Goal: Navigation & Orientation: Understand site structure

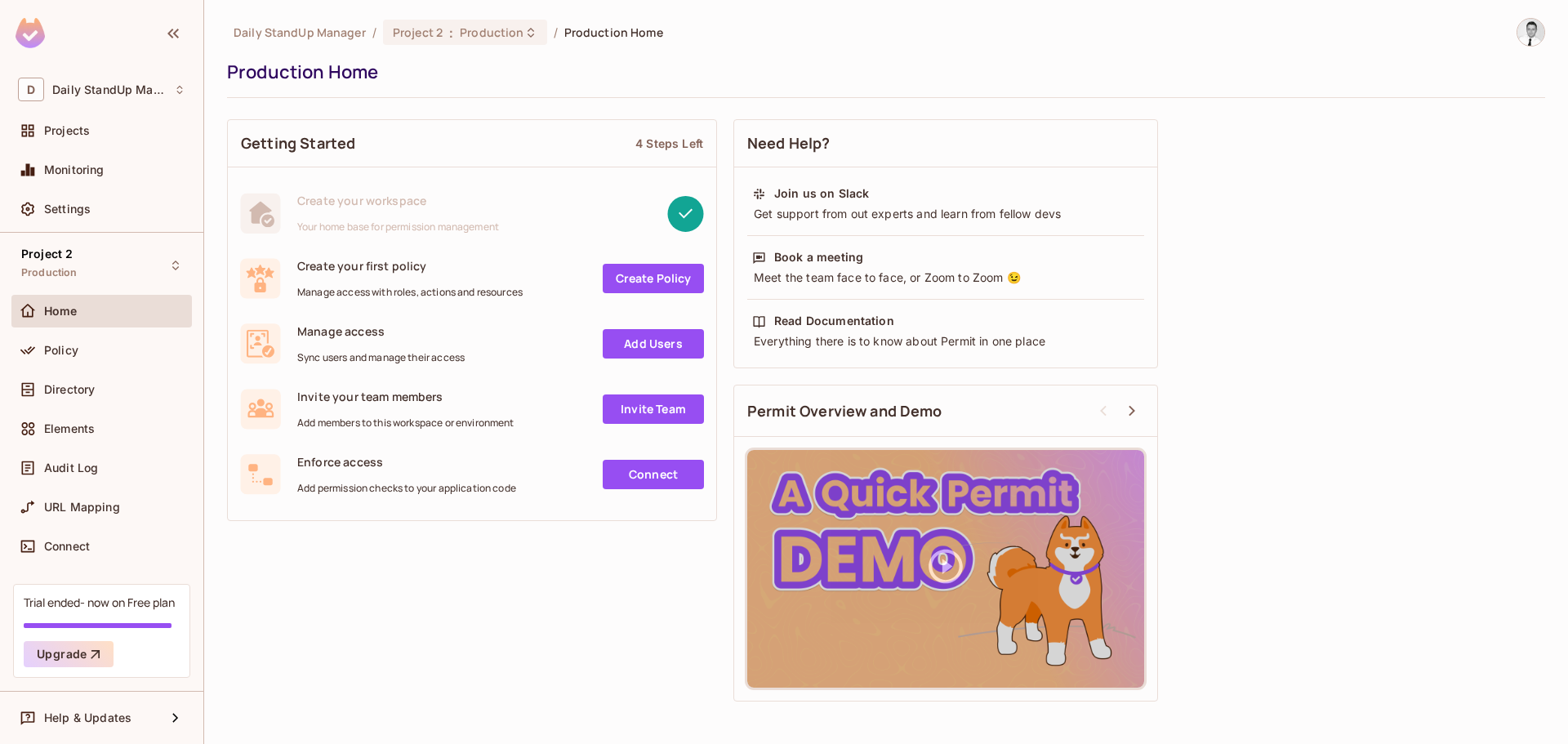
click at [93, 230] on div "Settings" at bounding box center [101, 212] width 180 height 39
click at [87, 261] on div "Project 2 Production" at bounding box center [101, 265] width 180 height 45
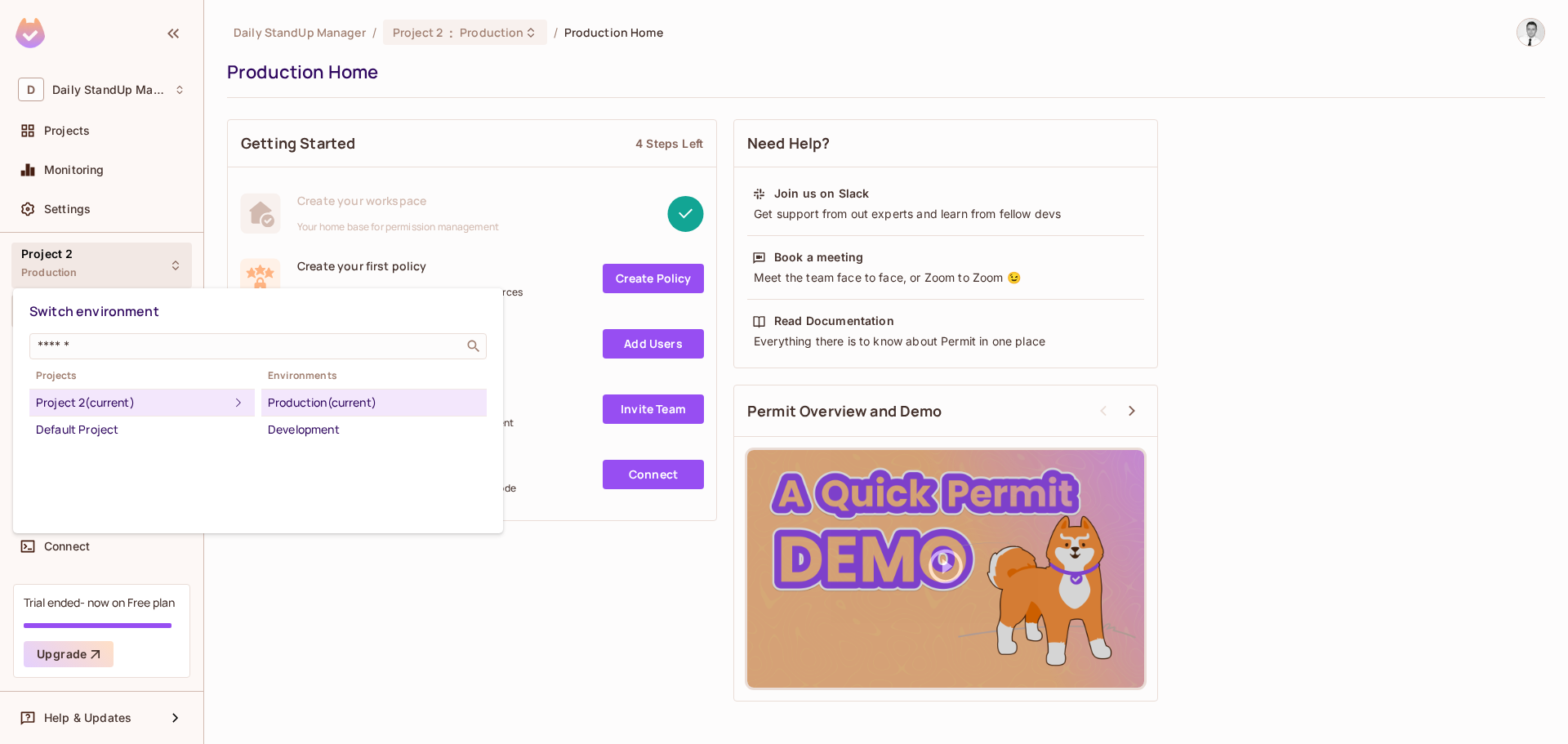
click at [113, 81] on div at bounding box center [784, 372] width 1568 height 744
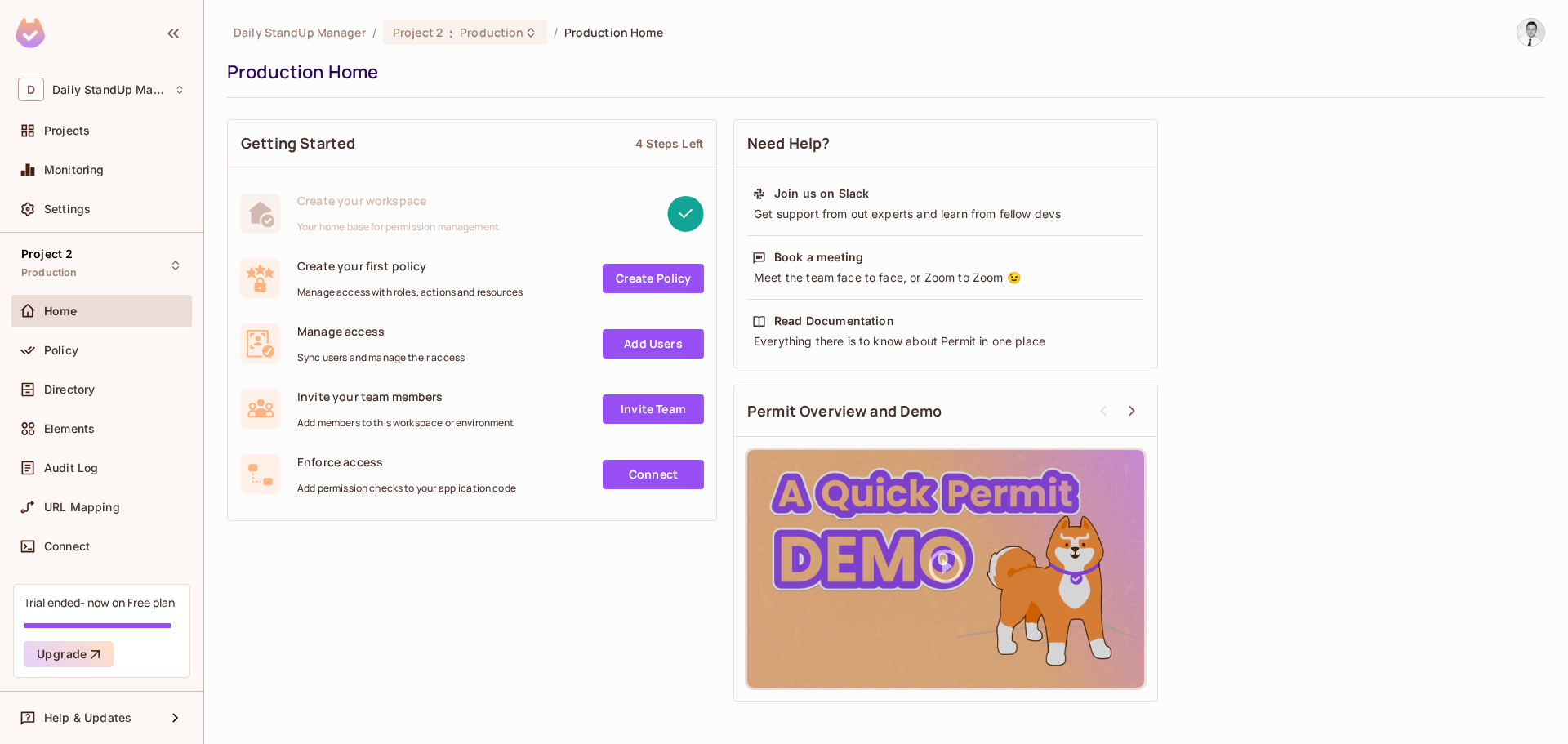
click at [113, 81] on div "D Daily StandUp Manager" at bounding box center [101, 89] width 167 height 23
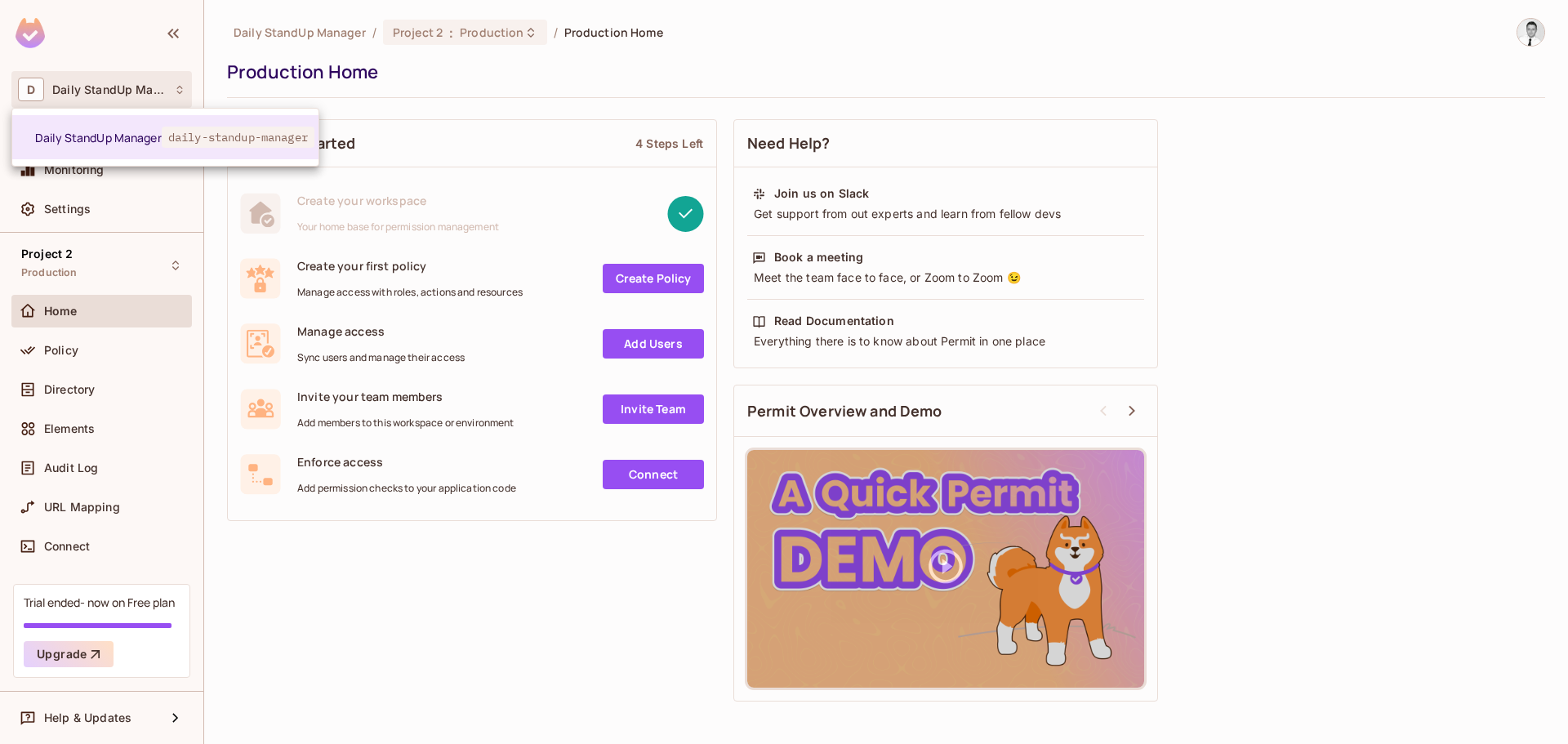
click at [113, 81] on div at bounding box center [784, 372] width 1568 height 744
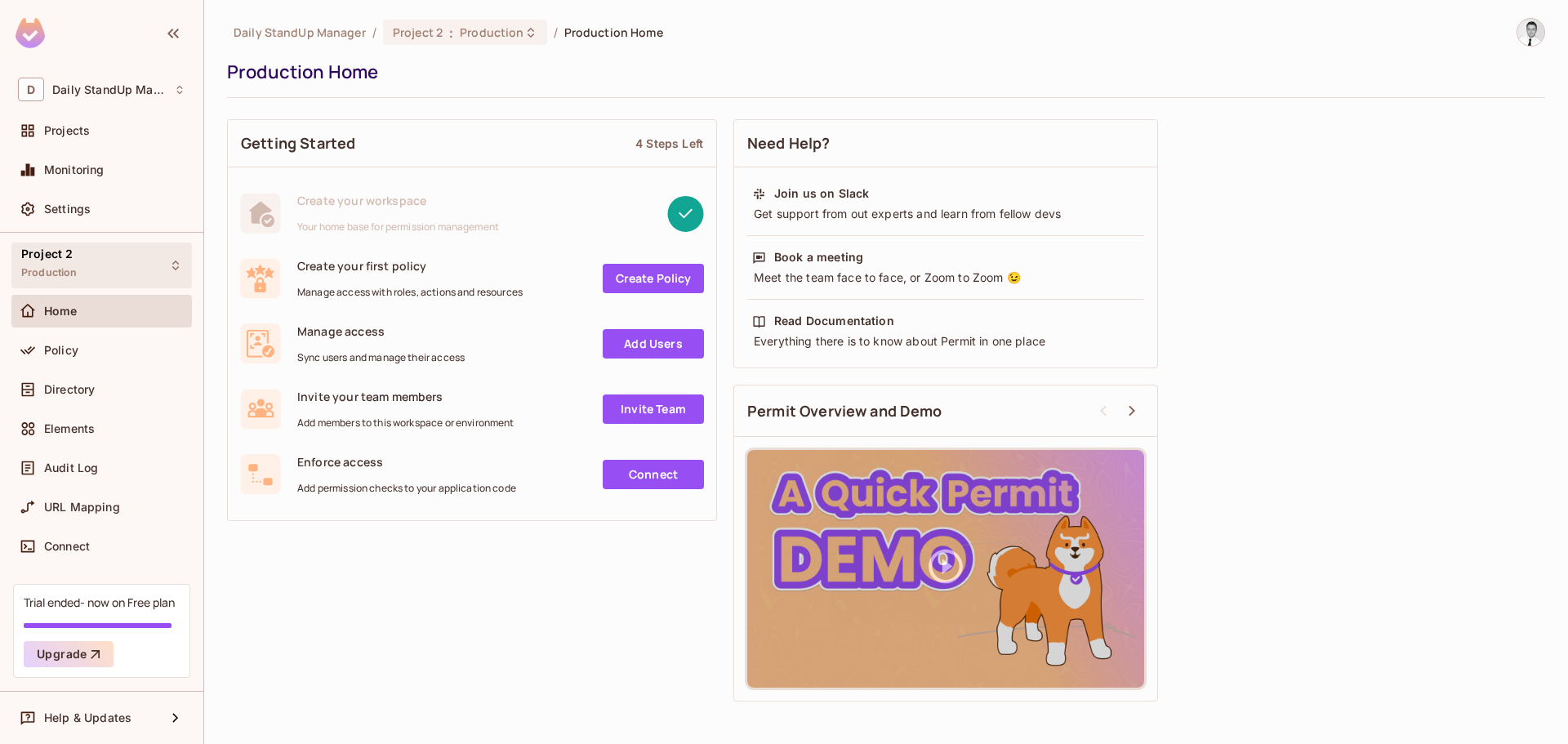
click at [116, 269] on div "Project 2 Production" at bounding box center [101, 265] width 180 height 45
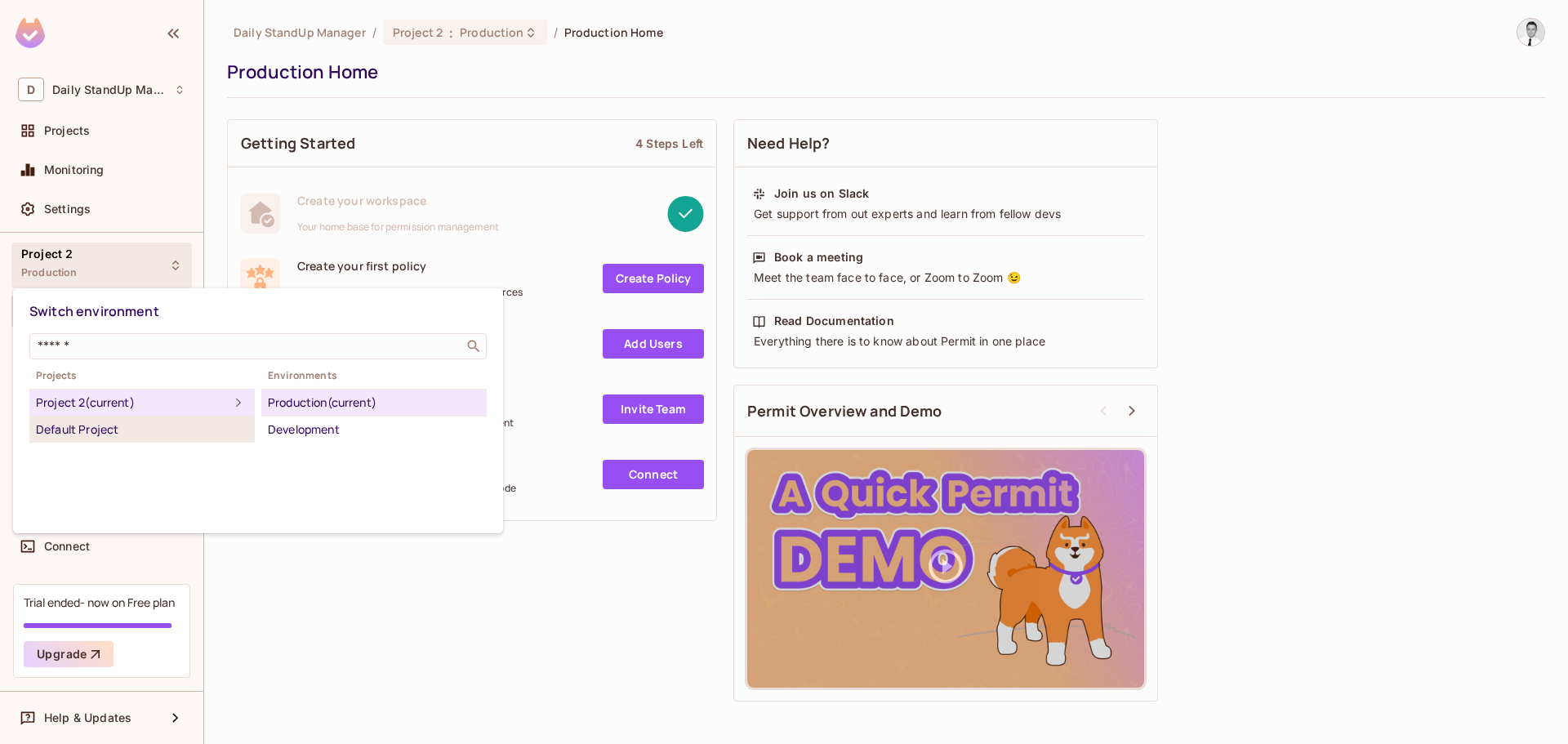
click at [128, 433] on div "Default Project" at bounding box center [141, 430] width 212 height 20
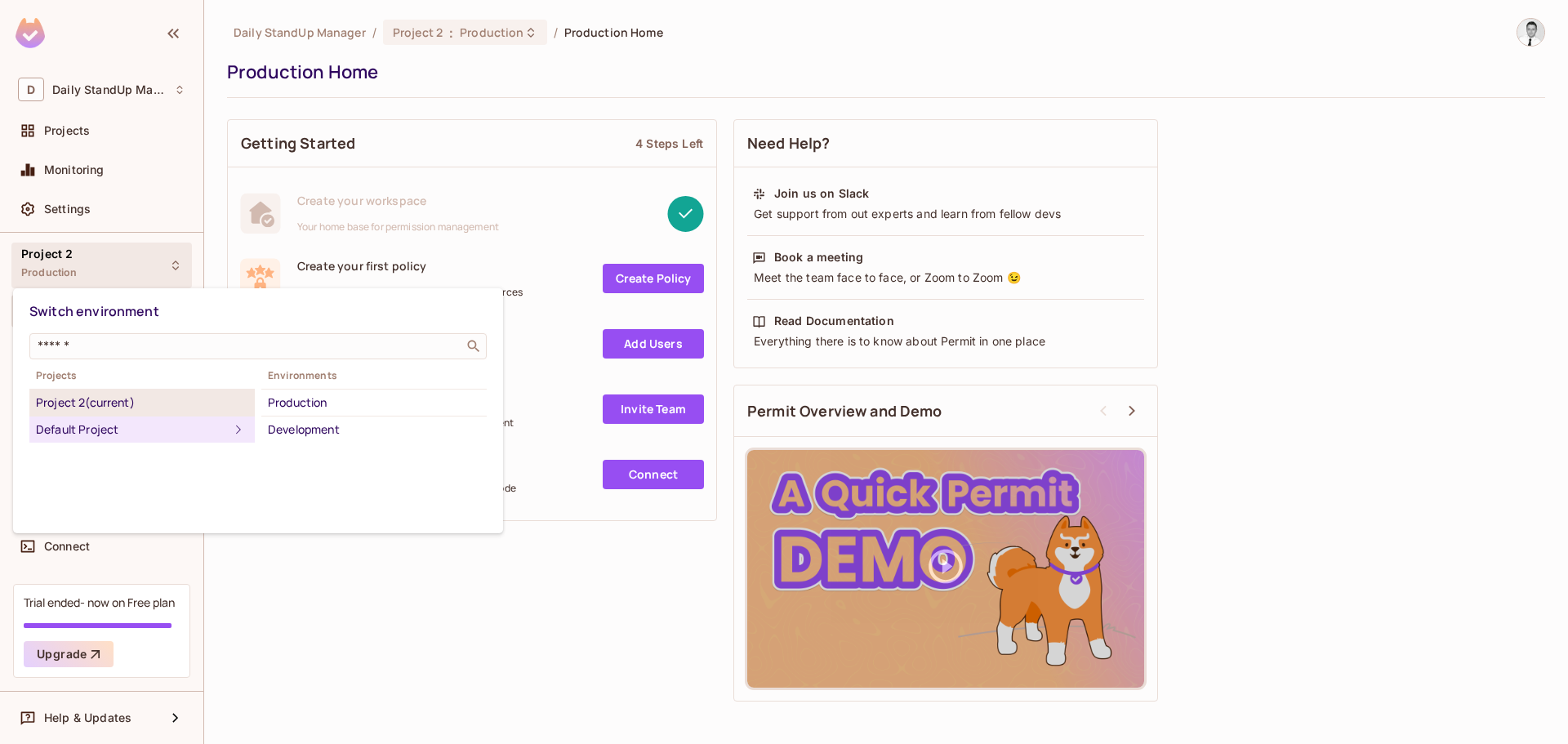
click at [129, 399] on div "Project 2 (current)" at bounding box center [141, 403] width 212 height 20
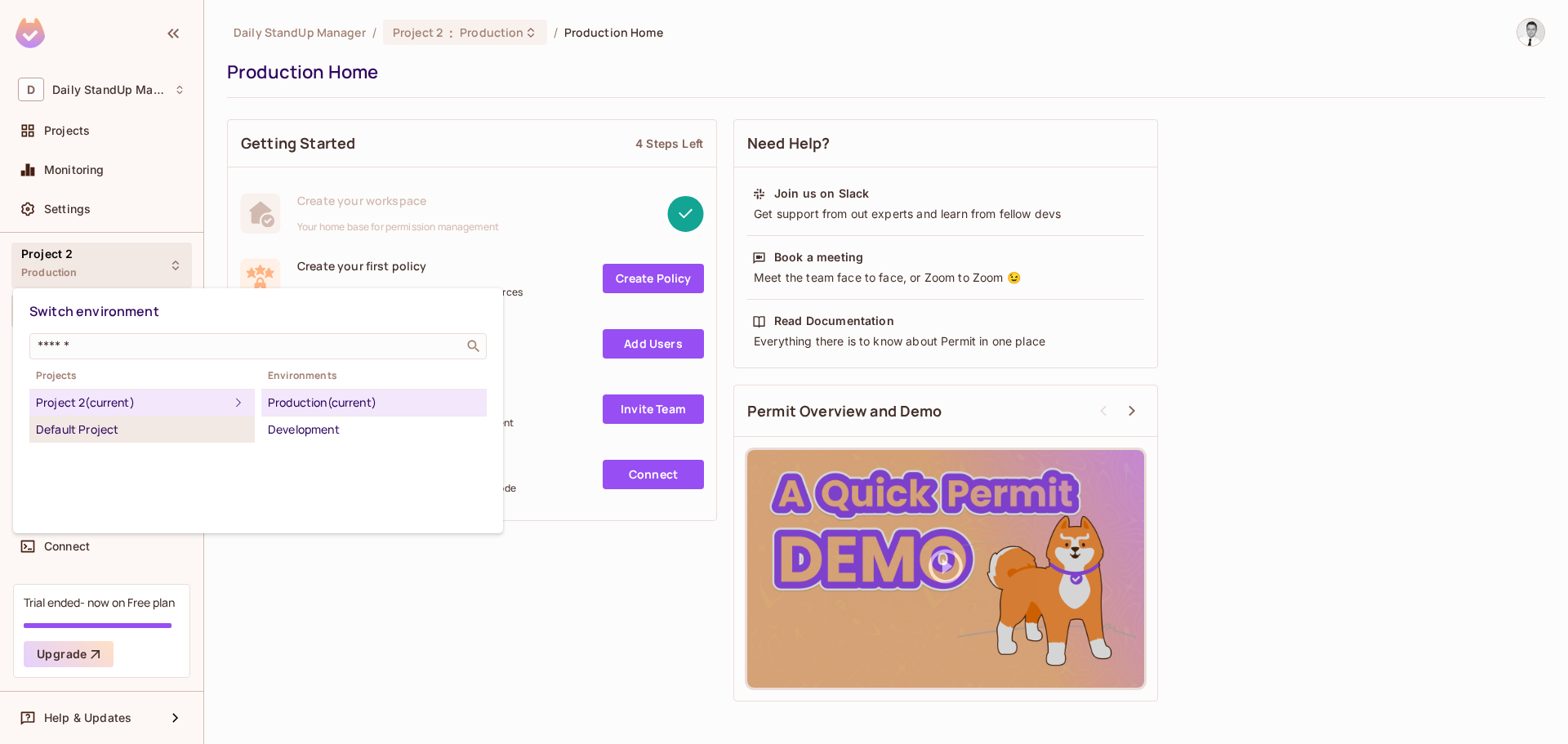
click at [128, 420] on div "Default Project" at bounding box center [141, 430] width 212 height 20
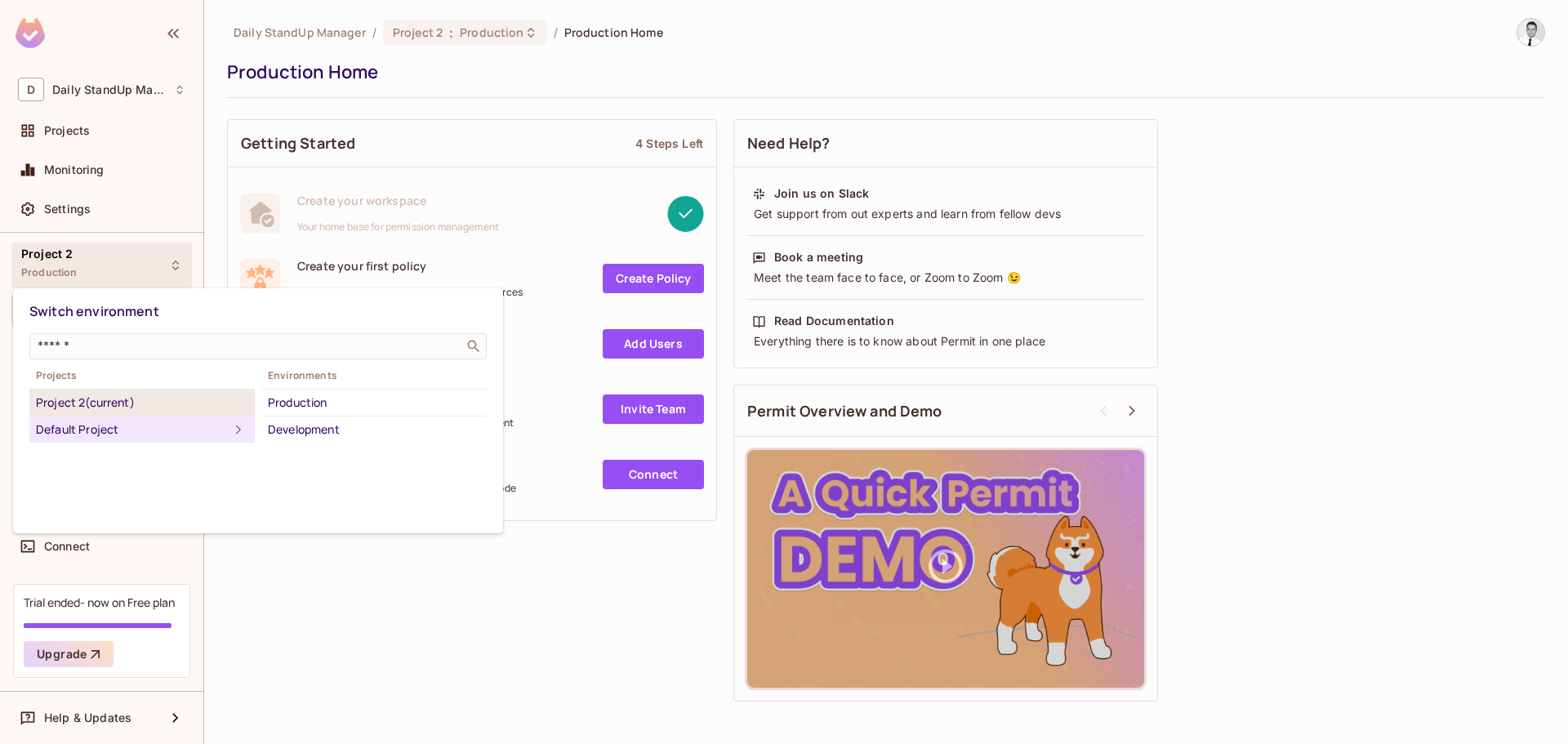
click at [130, 413] on li "Project 2 (current)" at bounding box center [142, 403] width 225 height 27
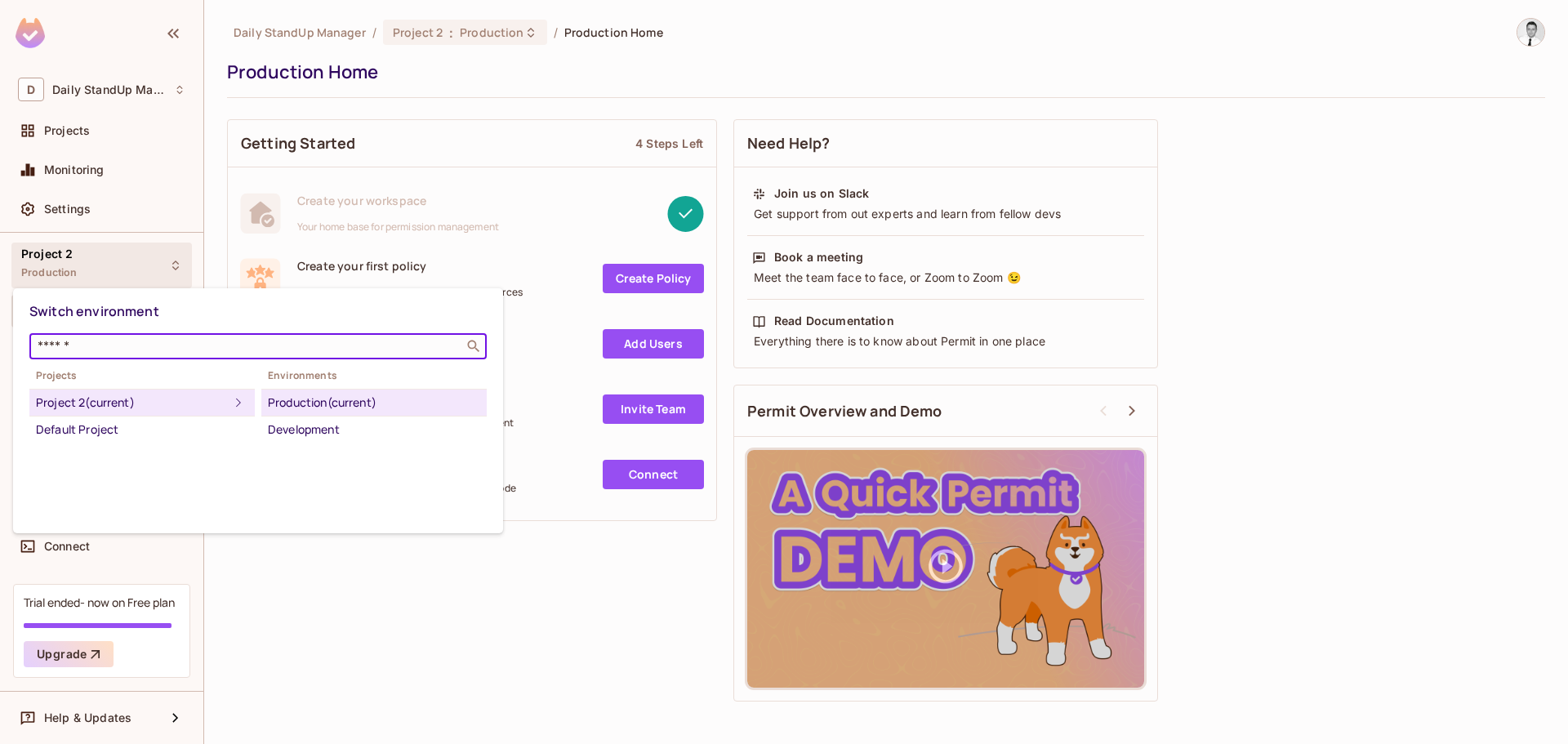
click at [183, 347] on input "text" at bounding box center [247, 346] width 424 height 16
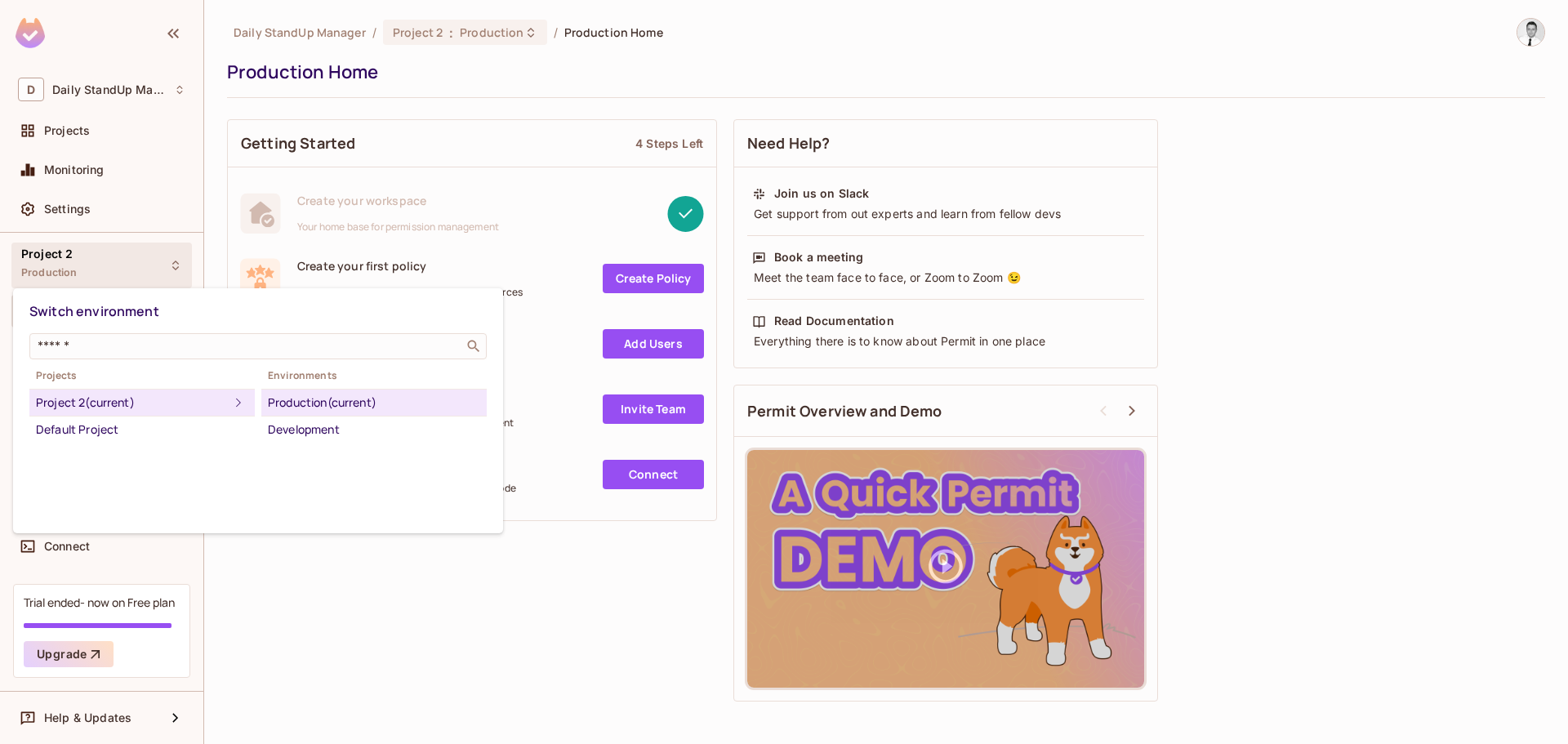
click at [417, 294] on div "Switch environment ​ Projects Project 2 (current) Default Project Environments …" at bounding box center [258, 411] width 490 height 245
click at [590, 121] on div at bounding box center [784, 372] width 1568 height 744
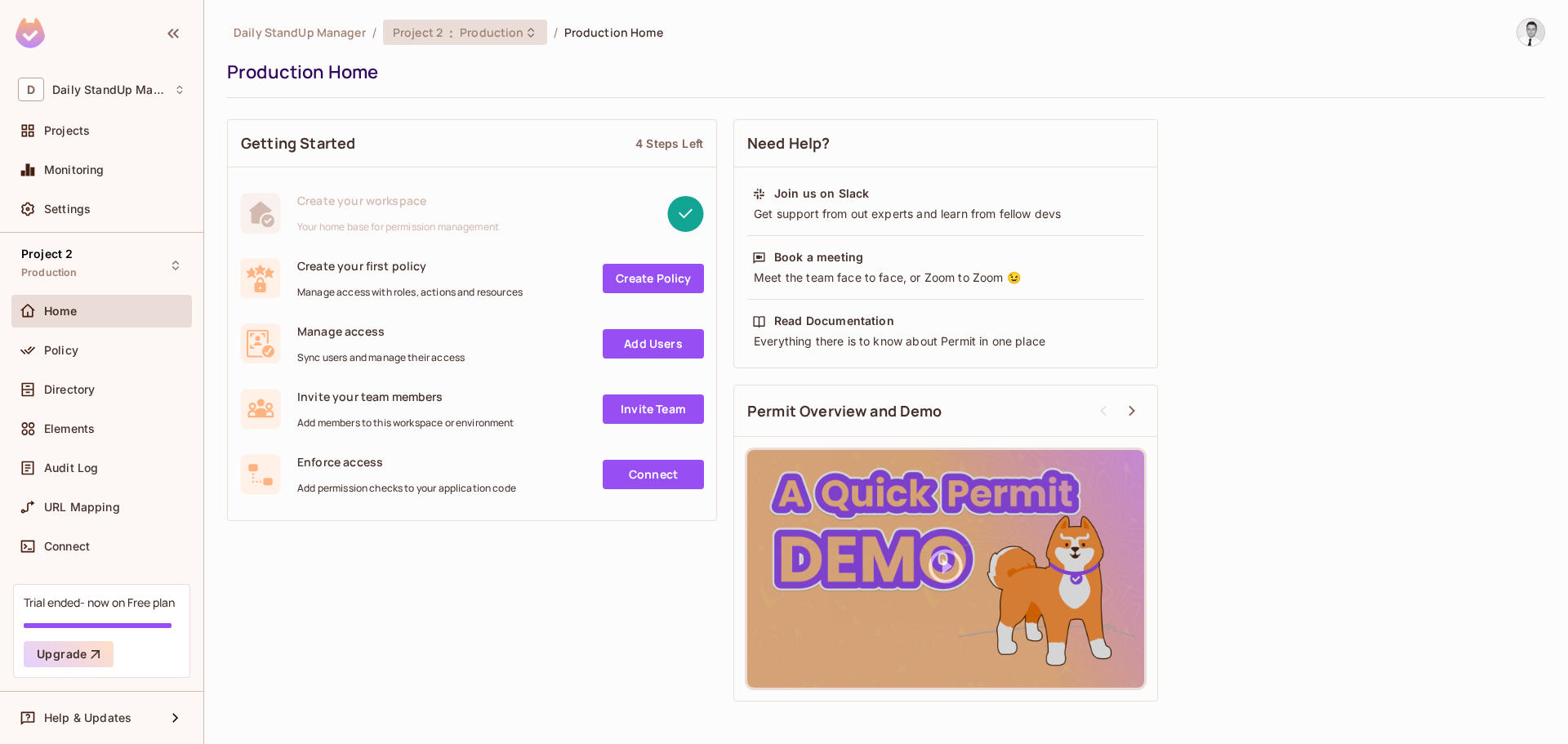
click at [512, 36] on span "Production" at bounding box center [492, 32] width 64 height 16
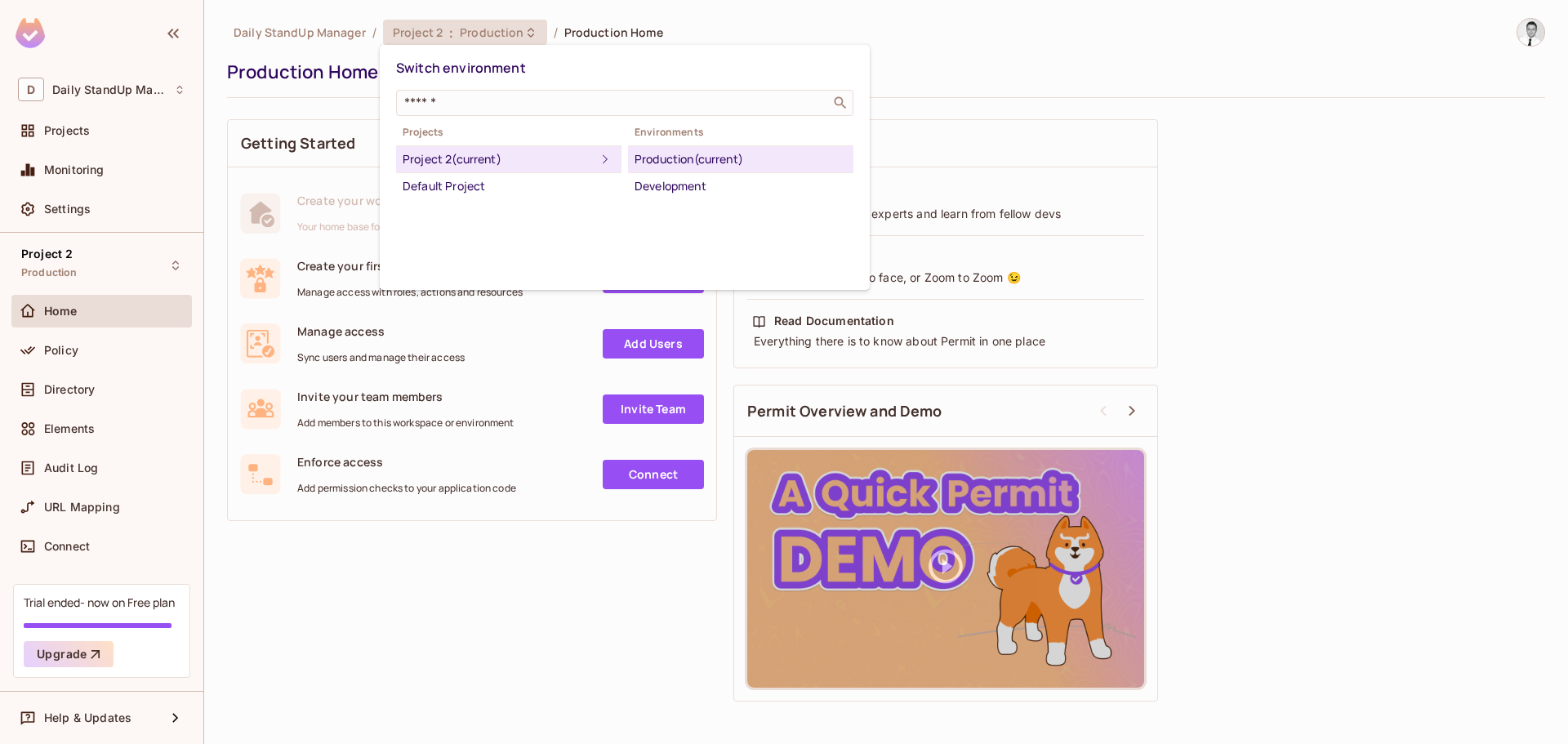
click at [638, 29] on div at bounding box center [784, 372] width 1568 height 744
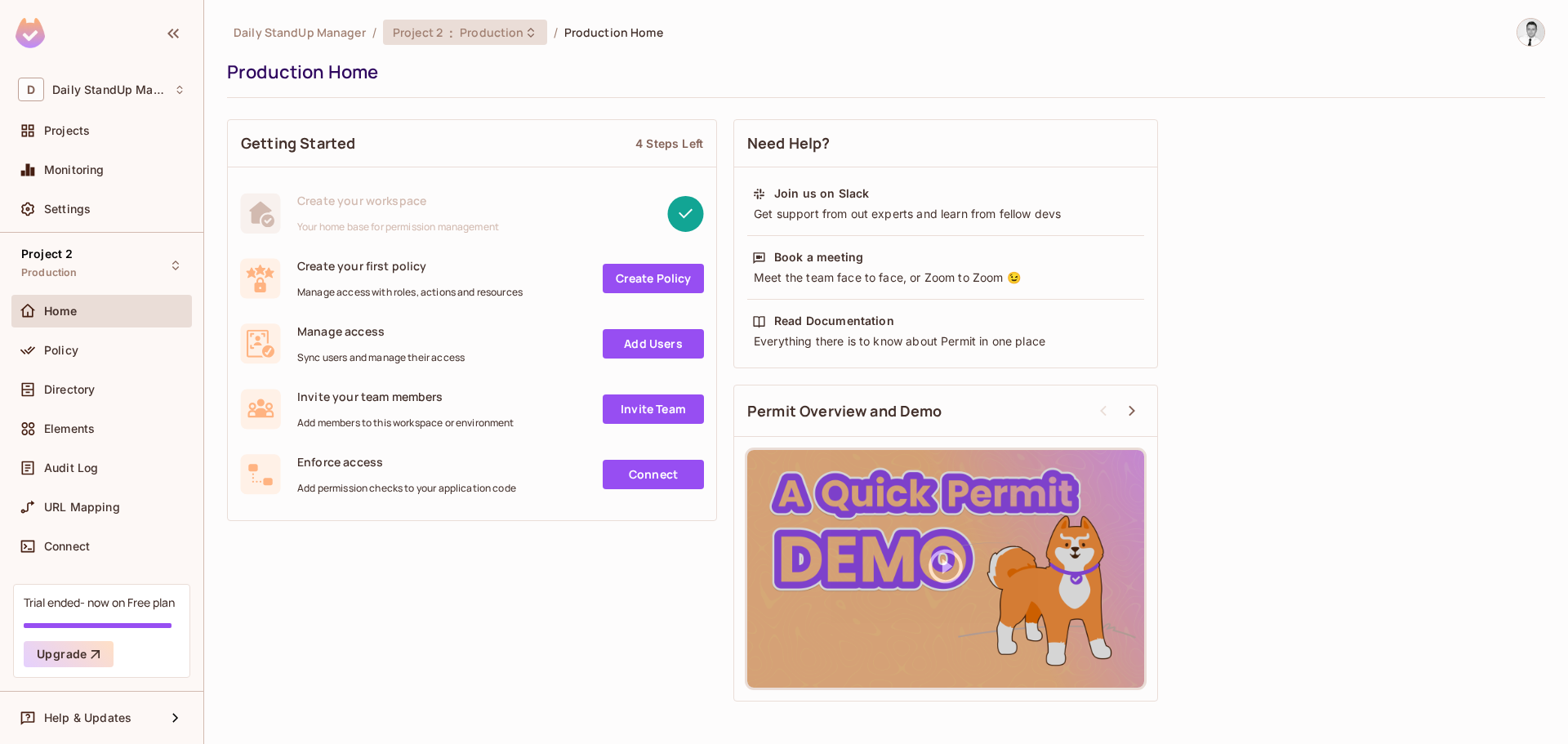
click at [463, 36] on span "Production" at bounding box center [492, 32] width 64 height 16
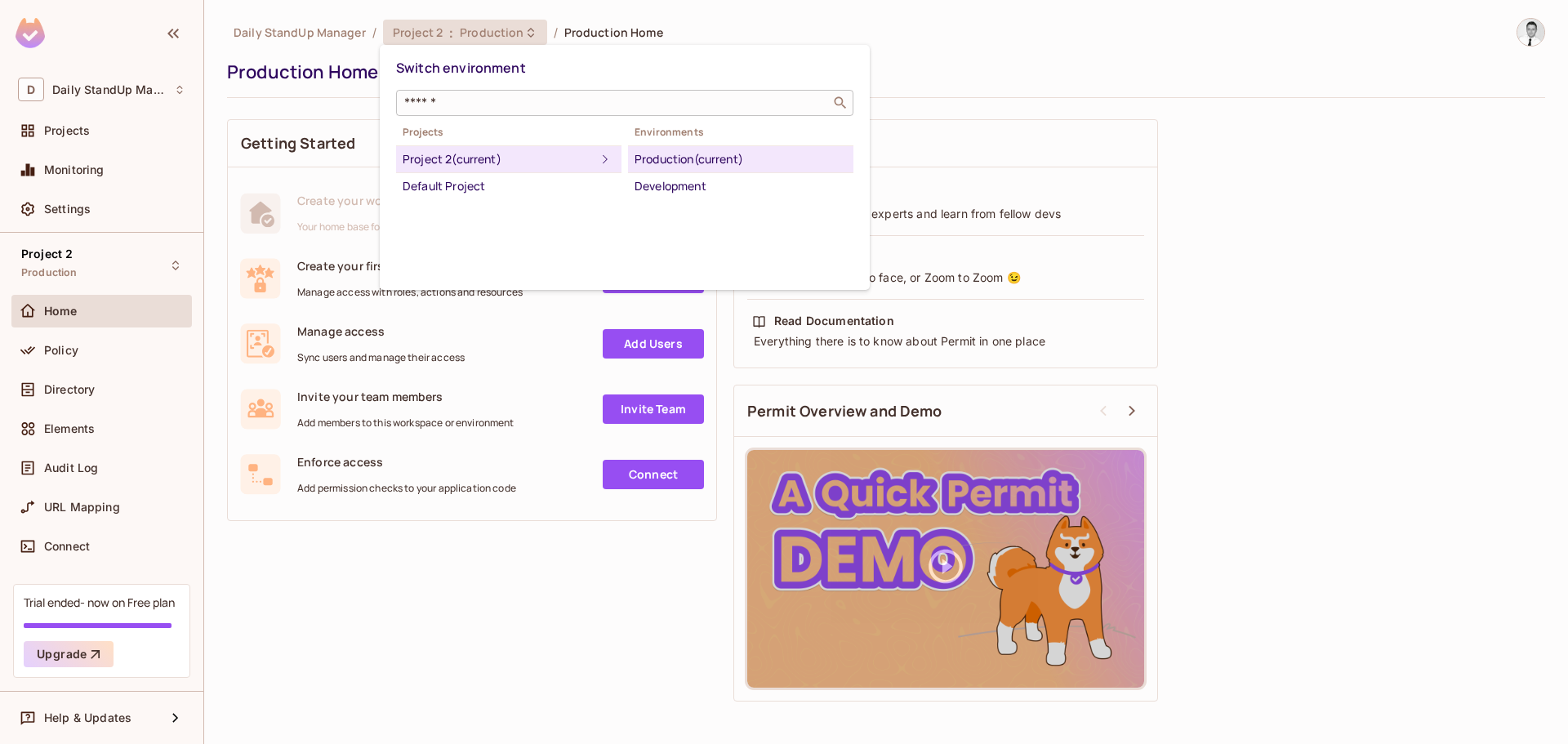
click at [475, 115] on div "​" at bounding box center [625, 103] width 457 height 26
click at [1160, 92] on div at bounding box center [784, 372] width 1568 height 744
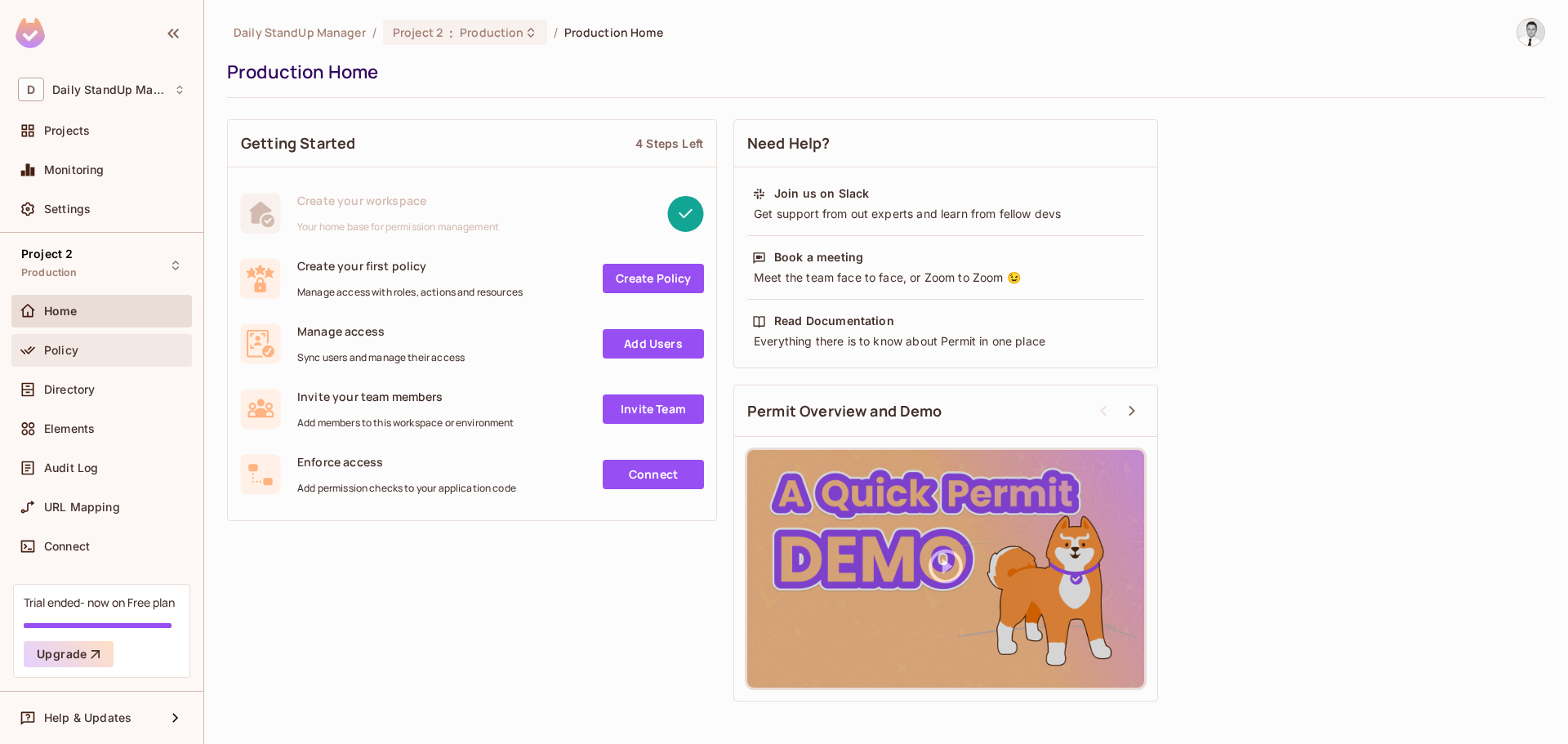
click at [82, 341] on div "Policy" at bounding box center [101, 350] width 167 height 20
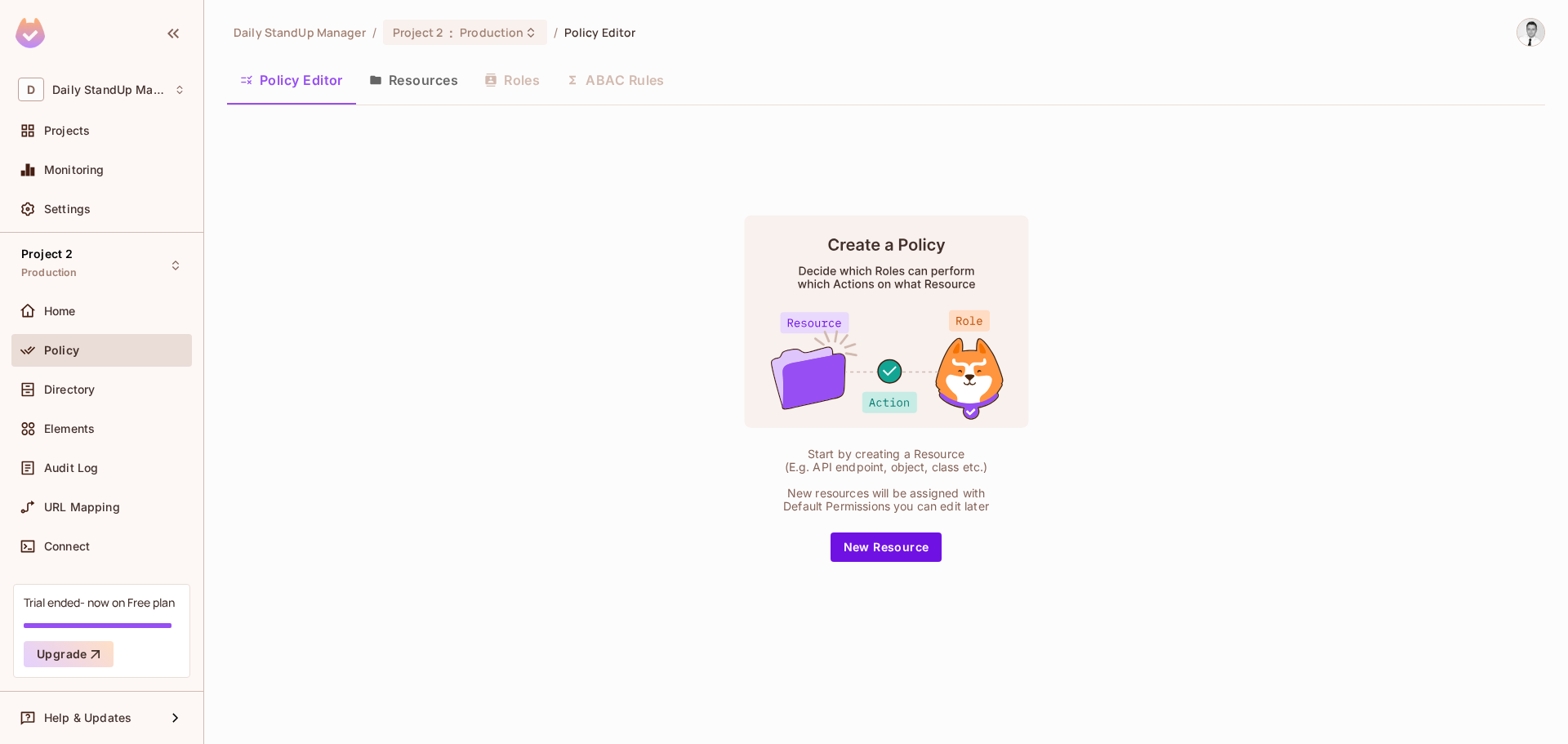
click at [92, 320] on div "Home" at bounding box center [101, 311] width 167 height 20
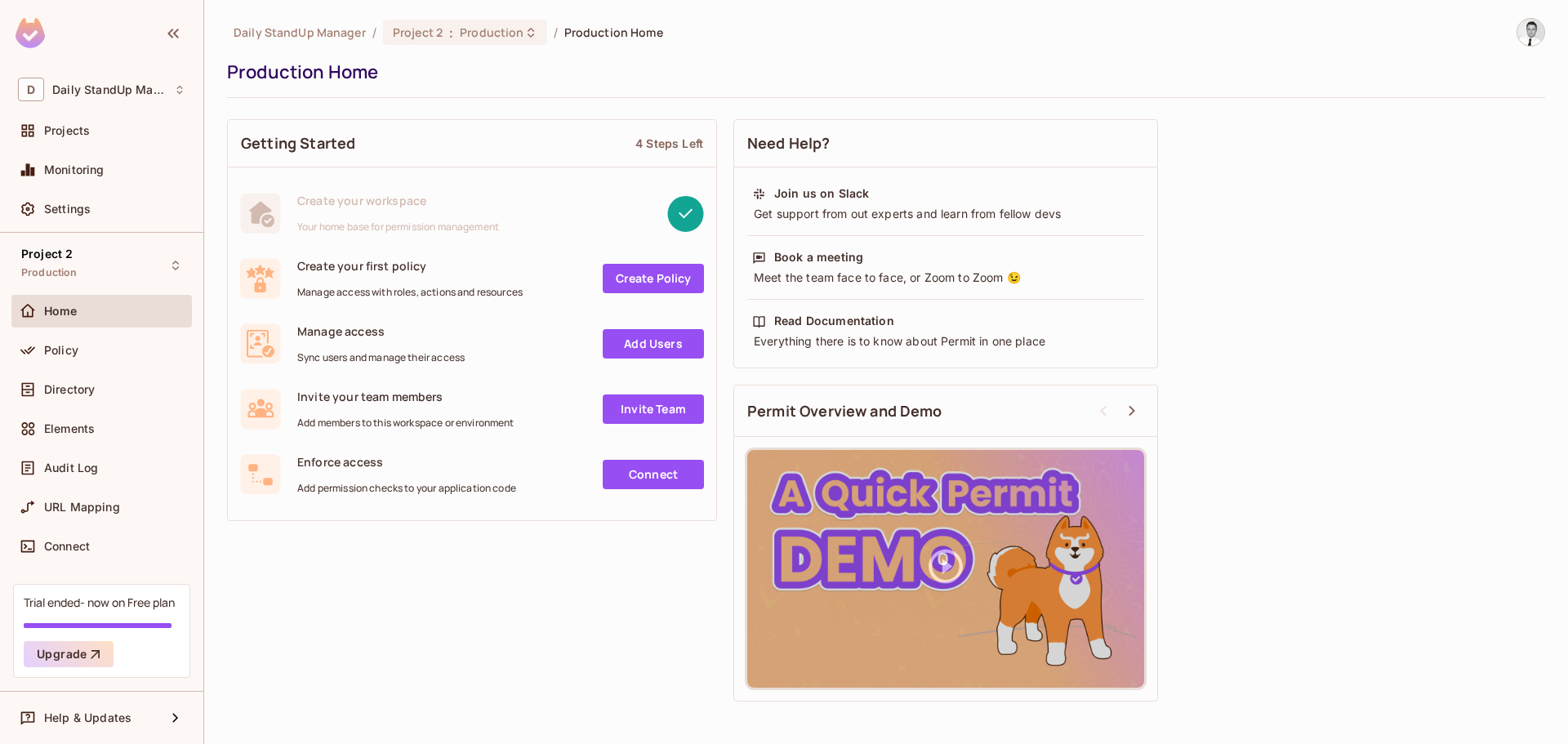
click at [319, 22] on ol "Daily StandUp Manager / Project 2 : Production / Production Home" at bounding box center [449, 32] width 430 height 25
click at [473, 26] on span "Production" at bounding box center [492, 32] width 64 height 16
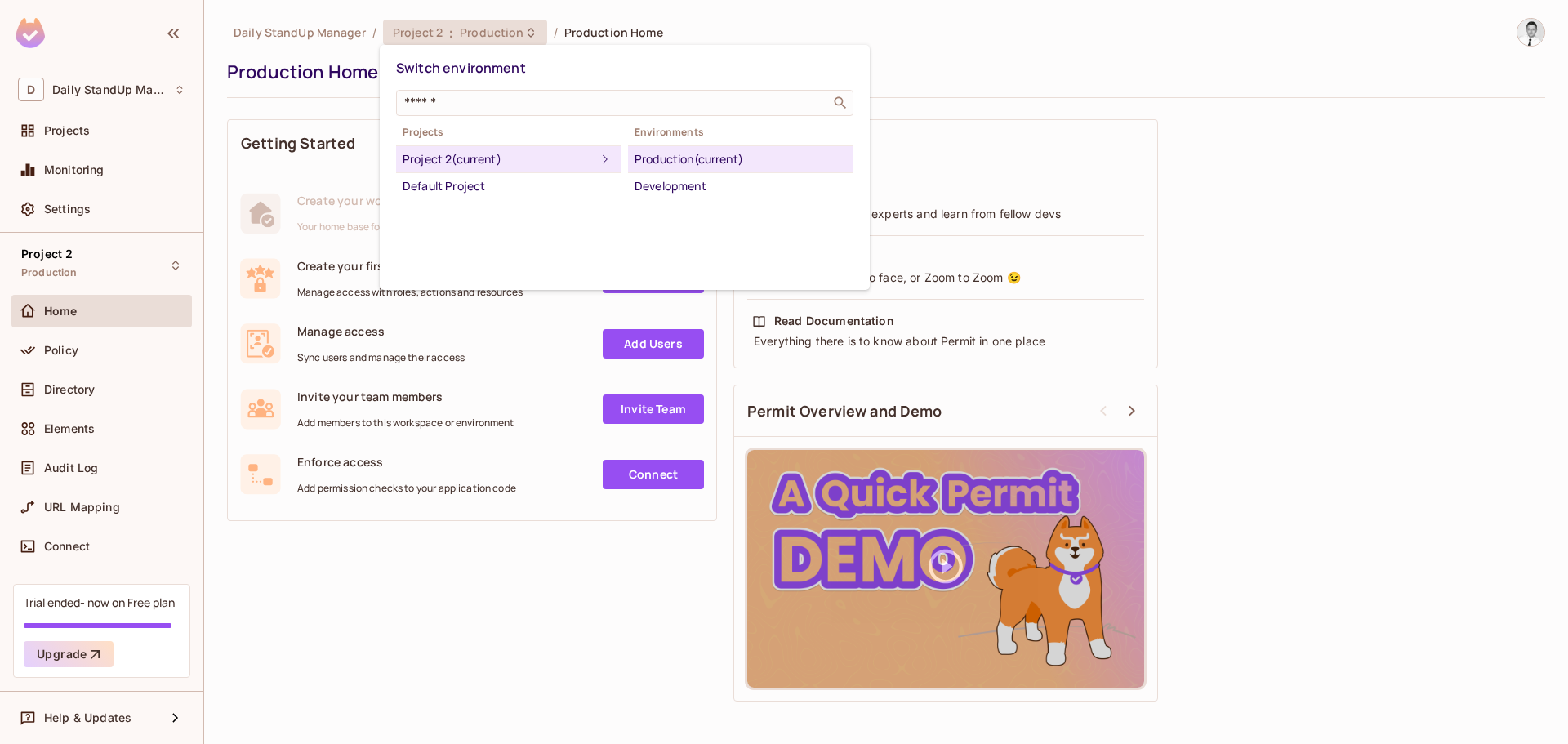
click at [1200, 83] on div at bounding box center [784, 372] width 1568 height 744
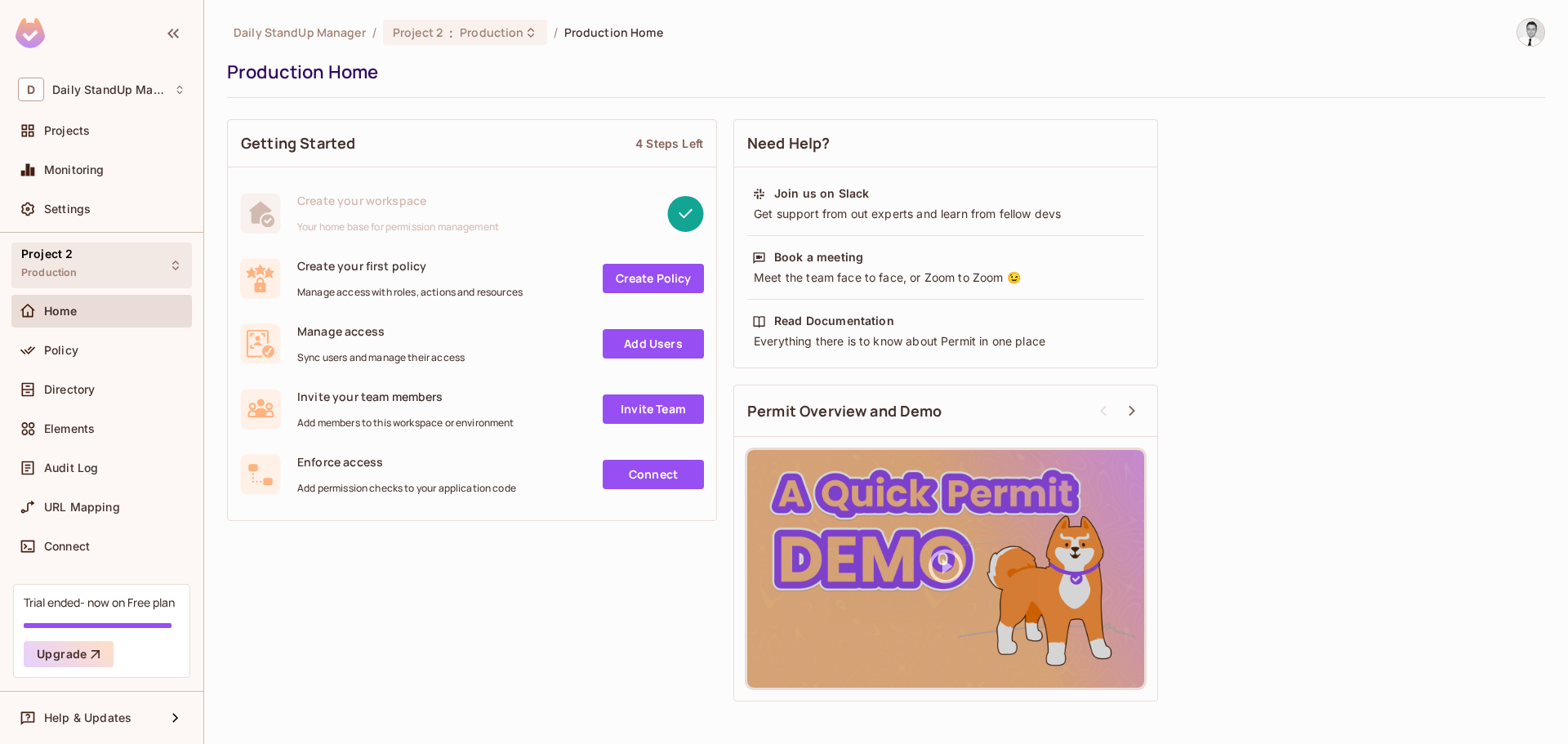
click at [133, 254] on div "Project 2 Production" at bounding box center [101, 265] width 180 height 45
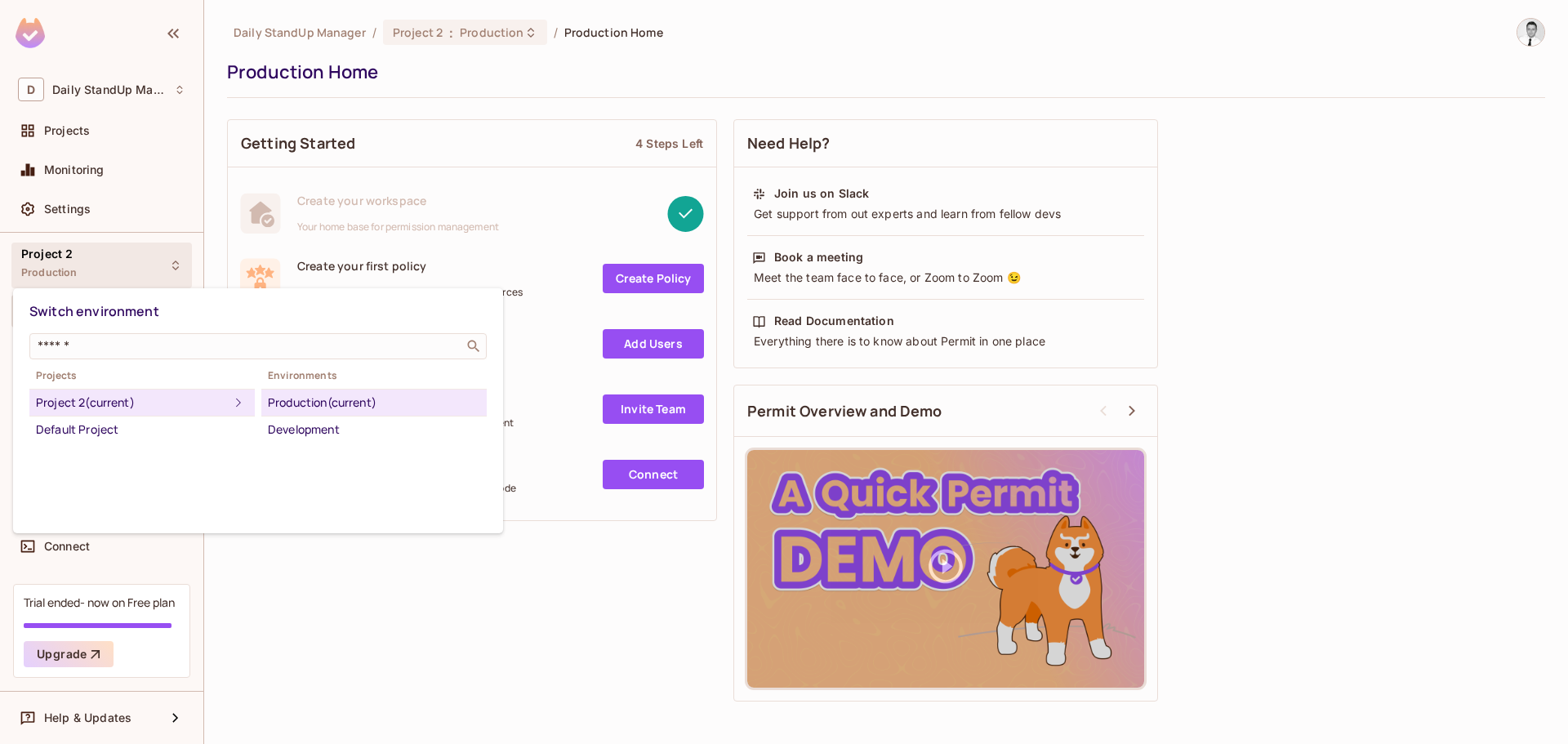
click at [473, 36] on div at bounding box center [784, 372] width 1568 height 744
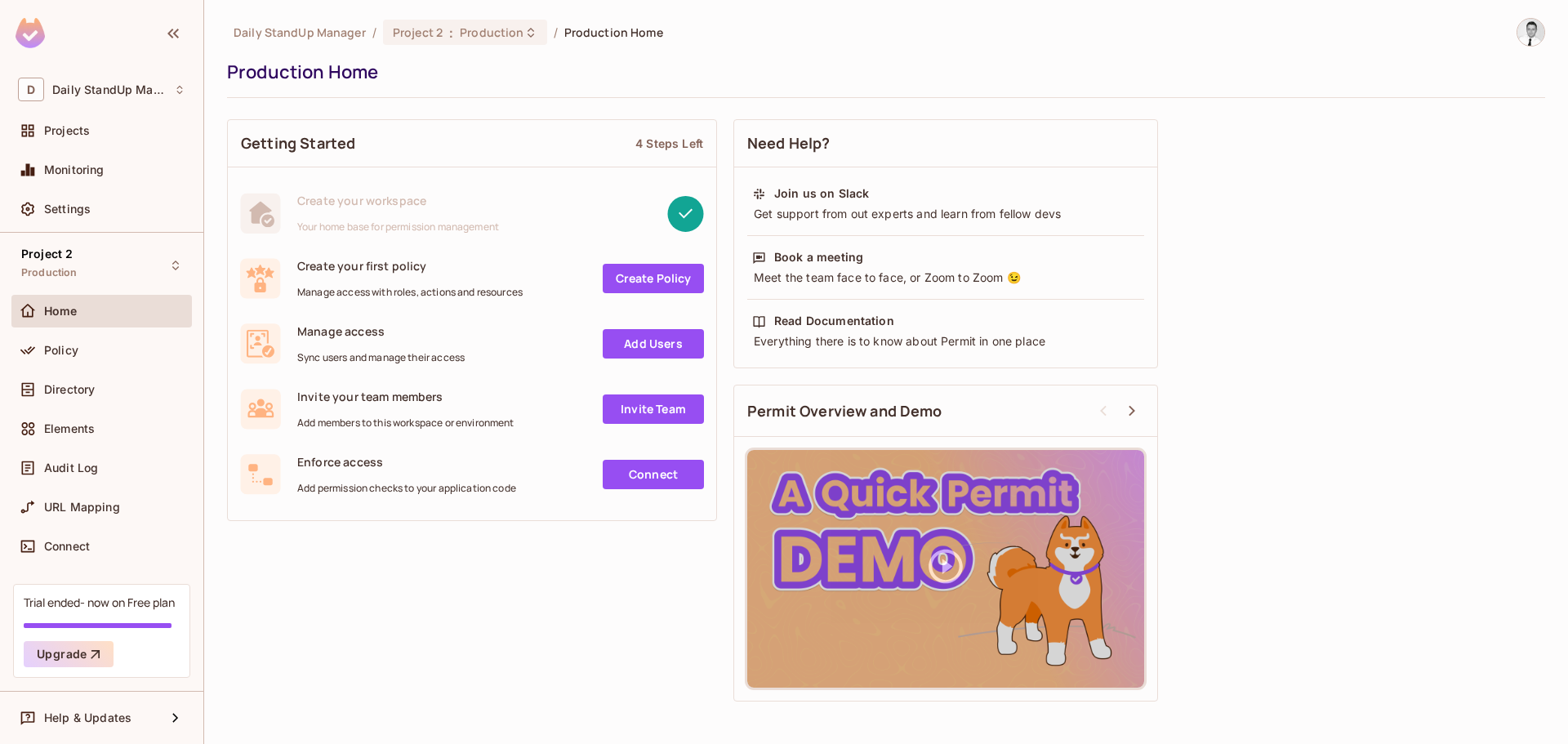
click at [473, 36] on span "Production" at bounding box center [492, 32] width 64 height 16
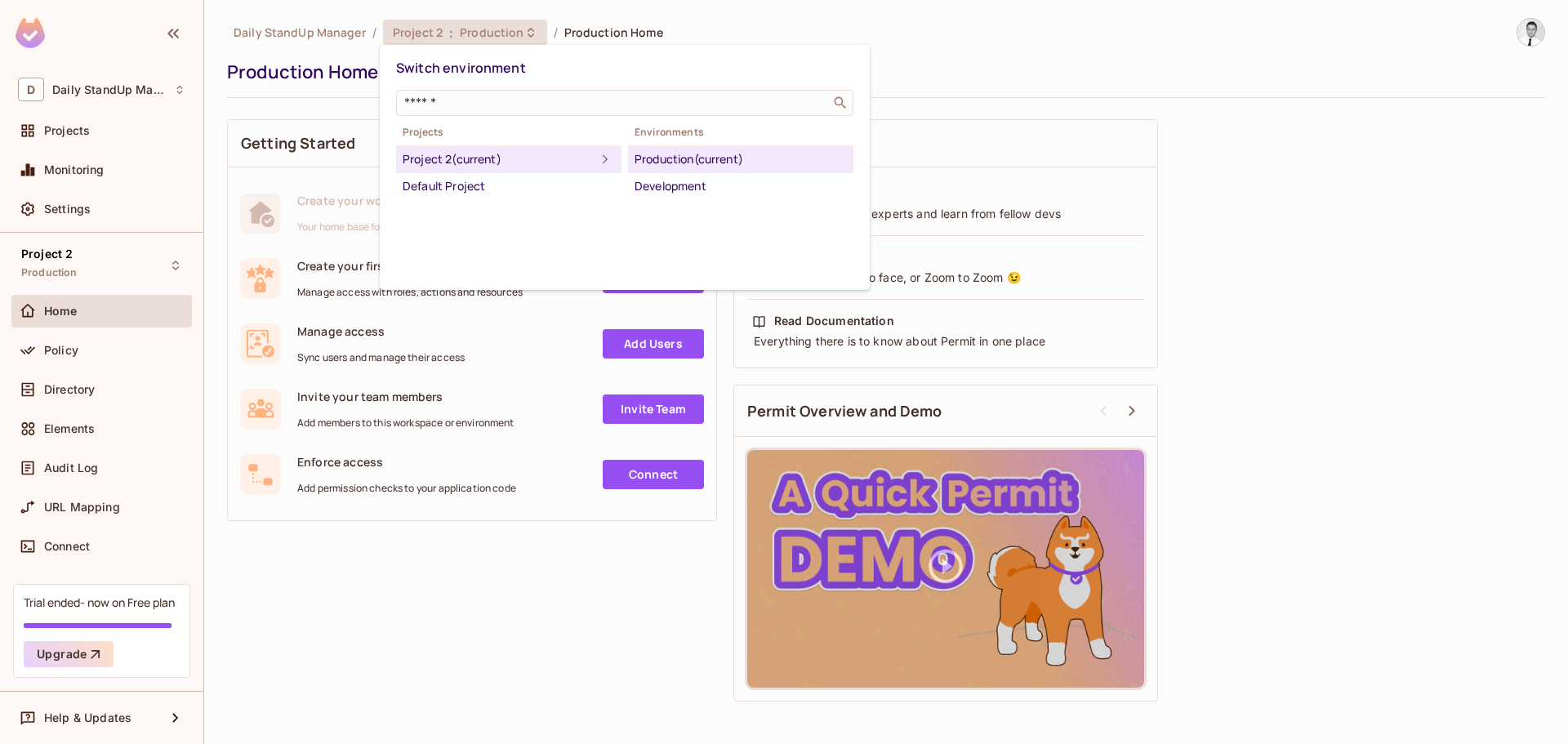
click at [754, 36] on div at bounding box center [784, 372] width 1568 height 744
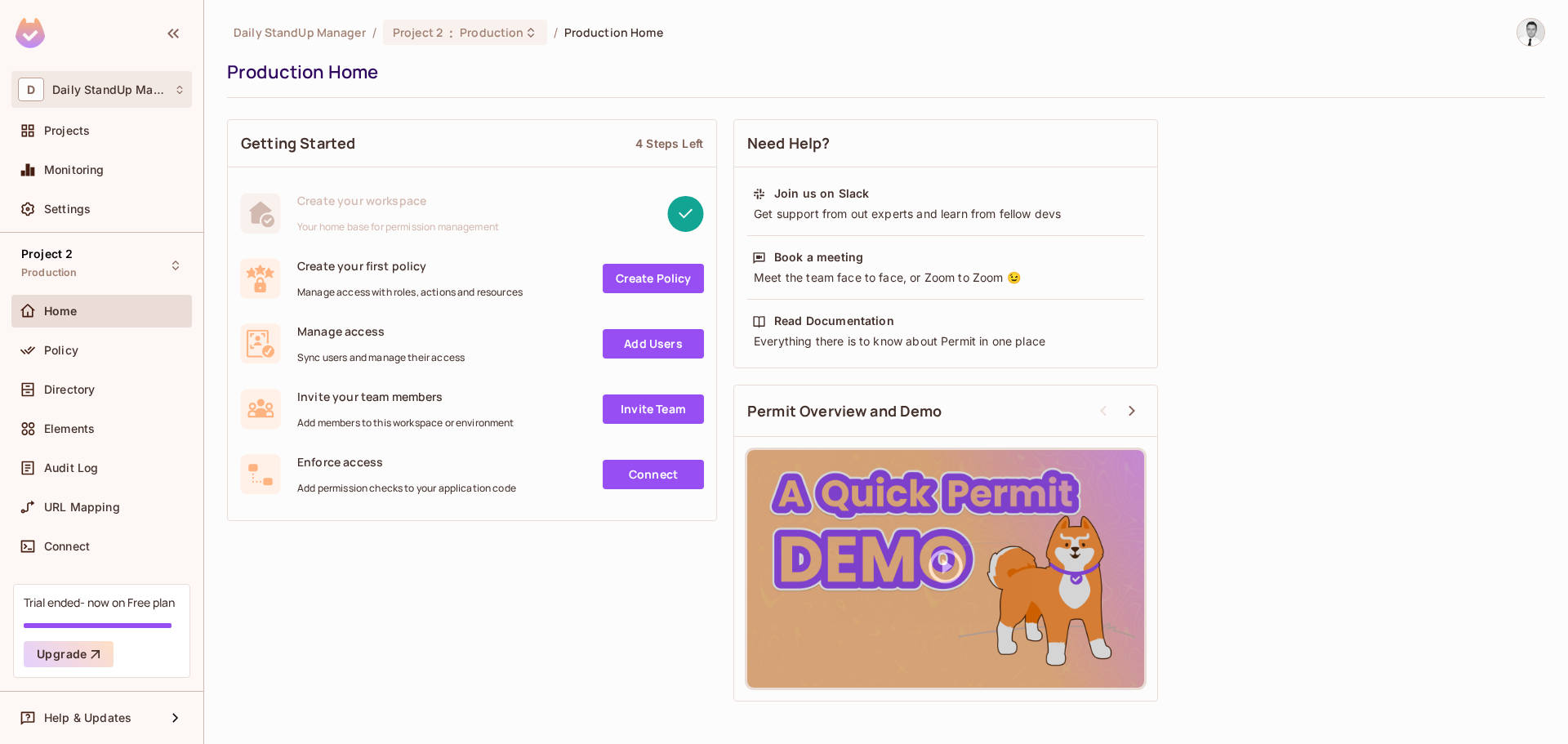
click at [95, 101] on div "D Daily StandUp Manager" at bounding box center [101, 89] width 167 height 23
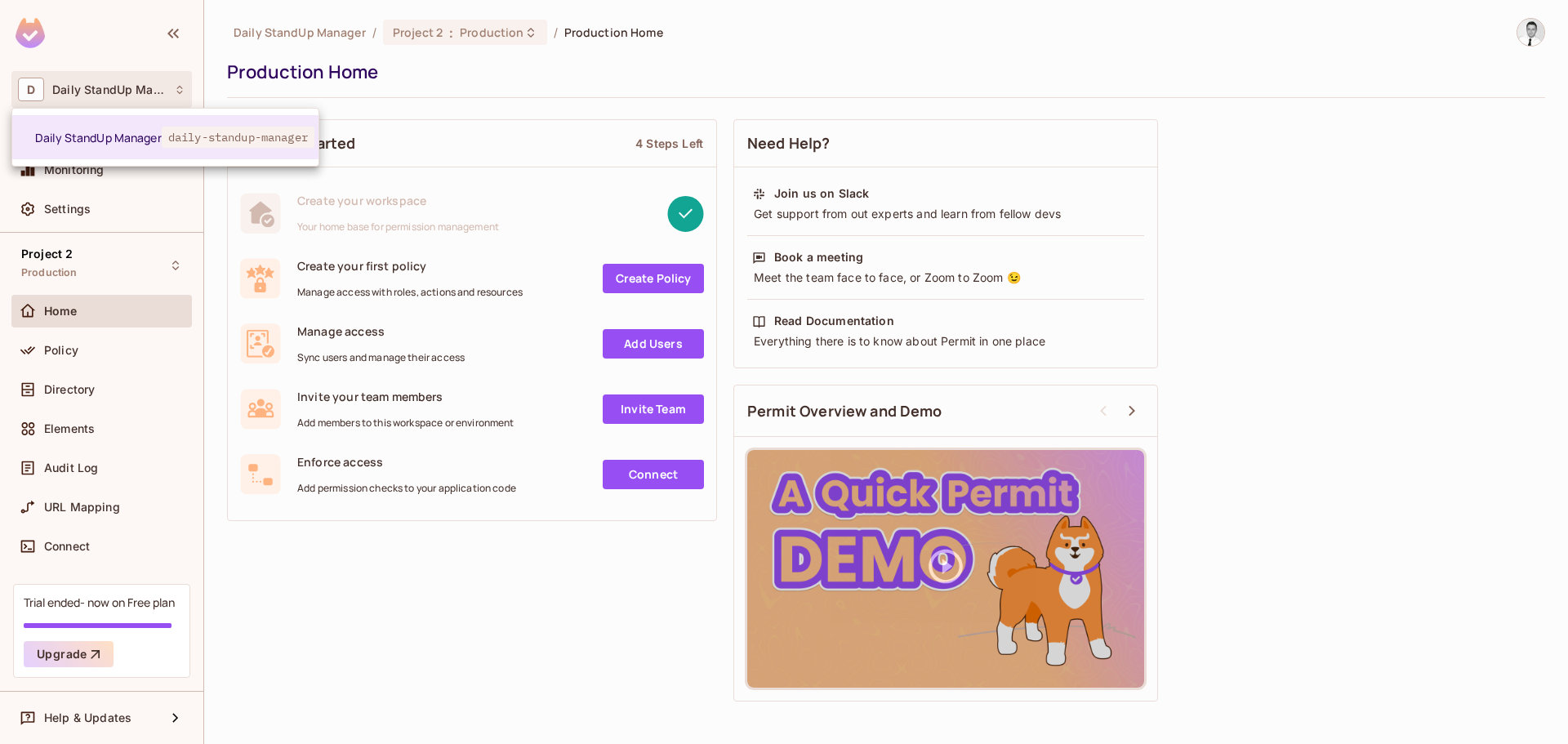
click at [95, 101] on div at bounding box center [784, 372] width 1568 height 744
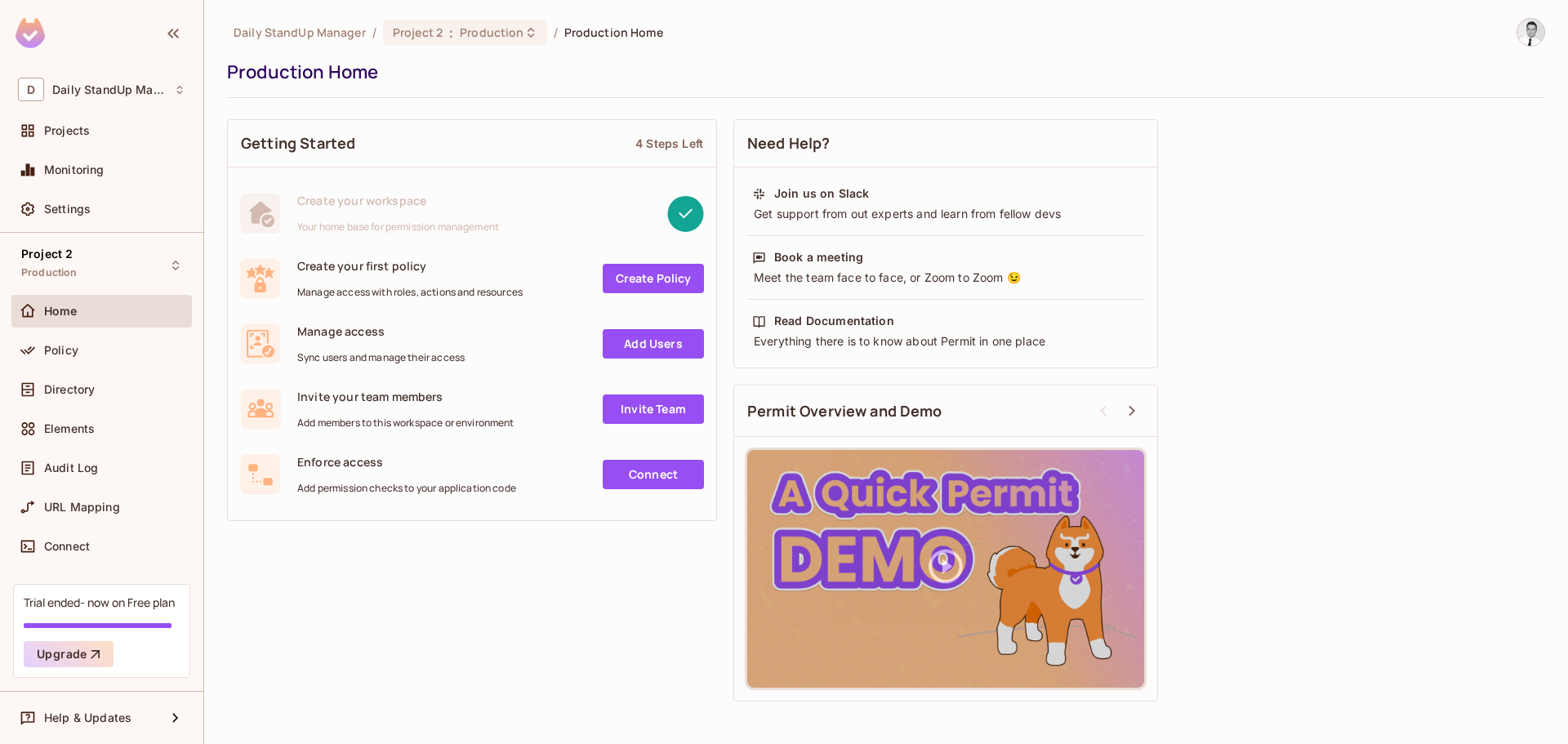
click at [802, 32] on div "Daily StandUp Manager / Project 2 : Production / Production Home" at bounding box center [886, 32] width 1319 height 29
click at [285, 29] on span "Daily StandUp Manager" at bounding box center [300, 32] width 133 height 16
click at [811, 94] on div "Daily StandUp Manager / Project 2 : Production / Production Home Production Home" at bounding box center [886, 58] width 1319 height 80
click at [890, 42] on div "Daily StandUp Manager / Project 2 : Production / Production Home" at bounding box center [886, 32] width 1319 height 29
click at [46, 132] on span "Projects" at bounding box center [67, 130] width 46 height 13
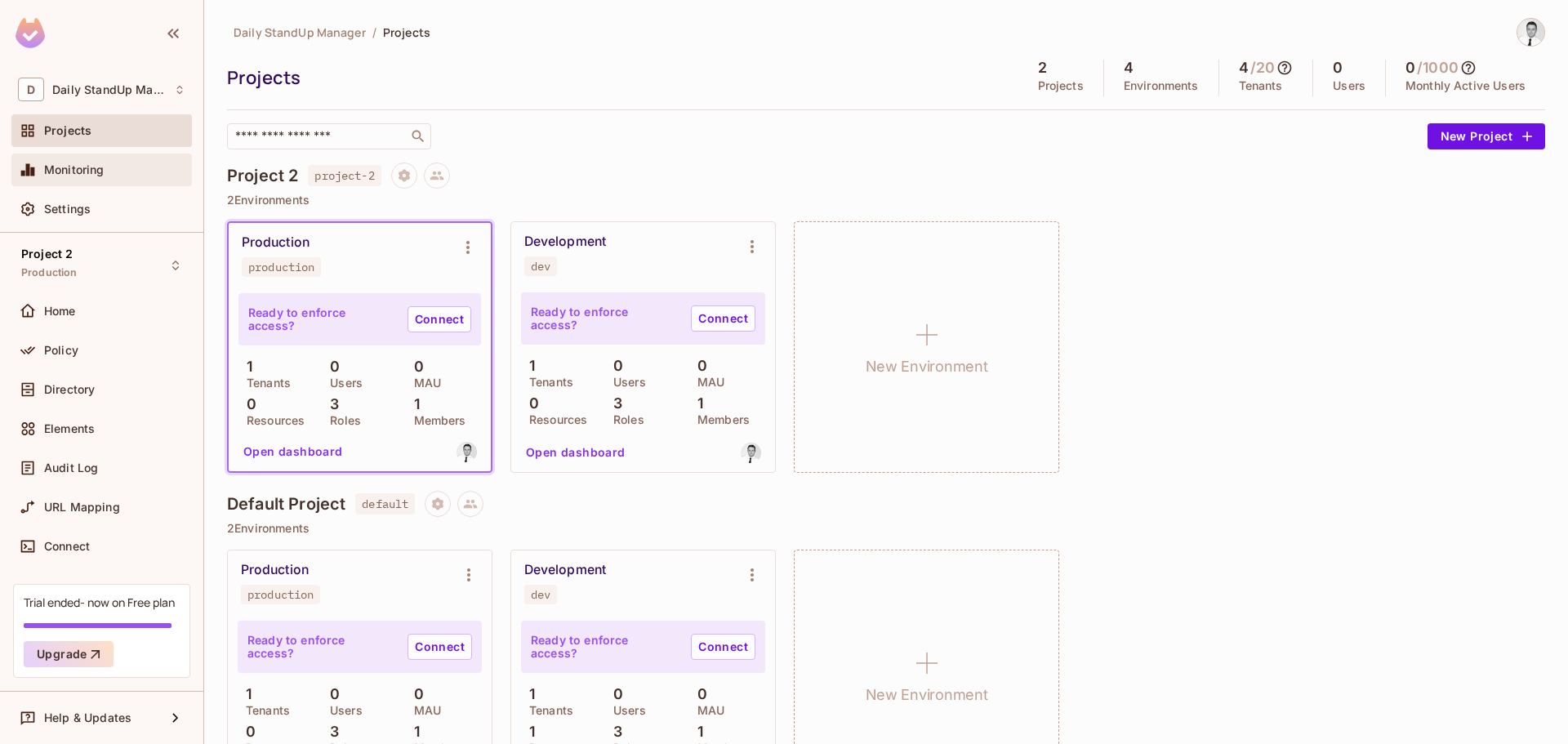
click at [73, 166] on span "Monitoring" at bounding box center [75, 170] width 61 height 13
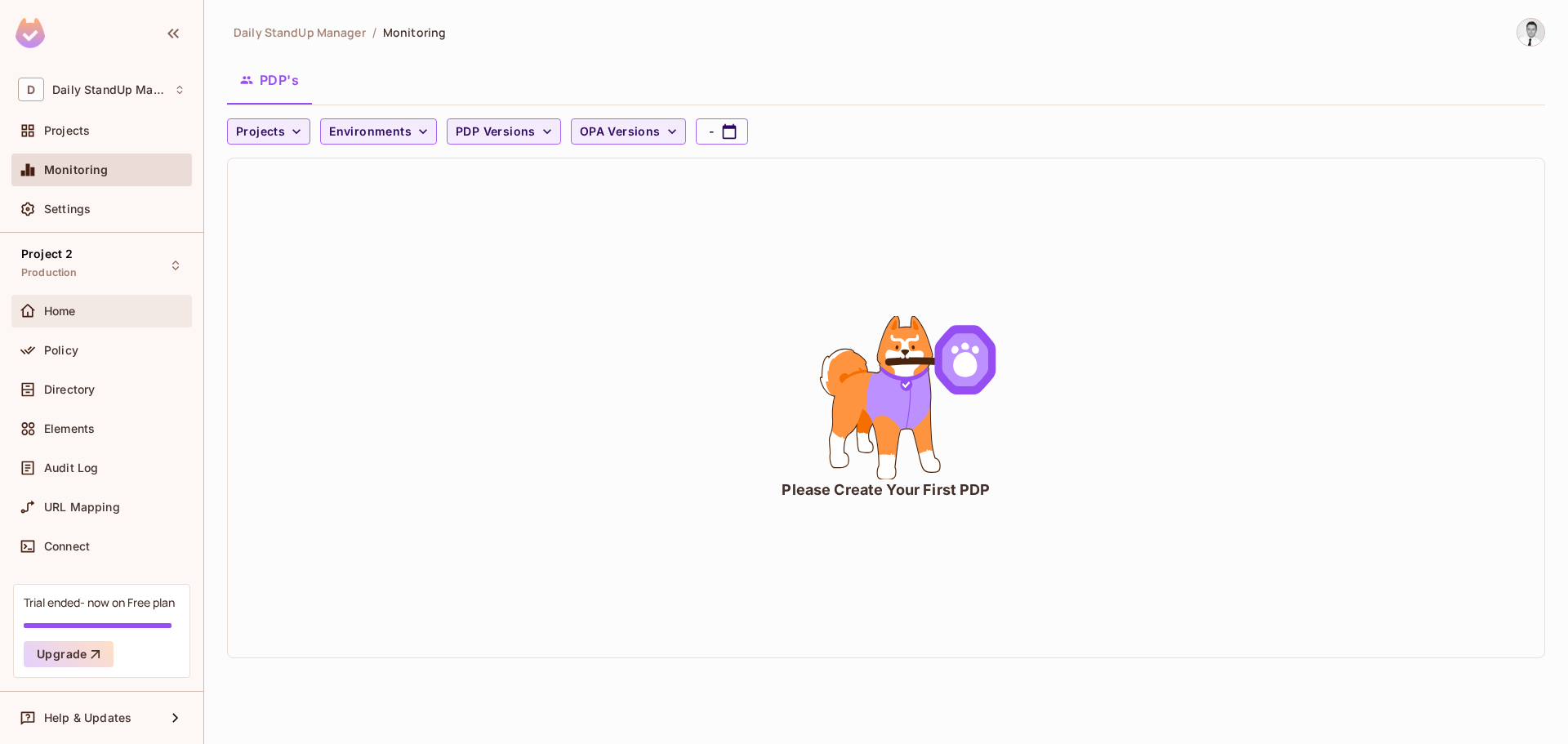
click at [62, 323] on div "Home" at bounding box center [101, 311] width 180 height 33
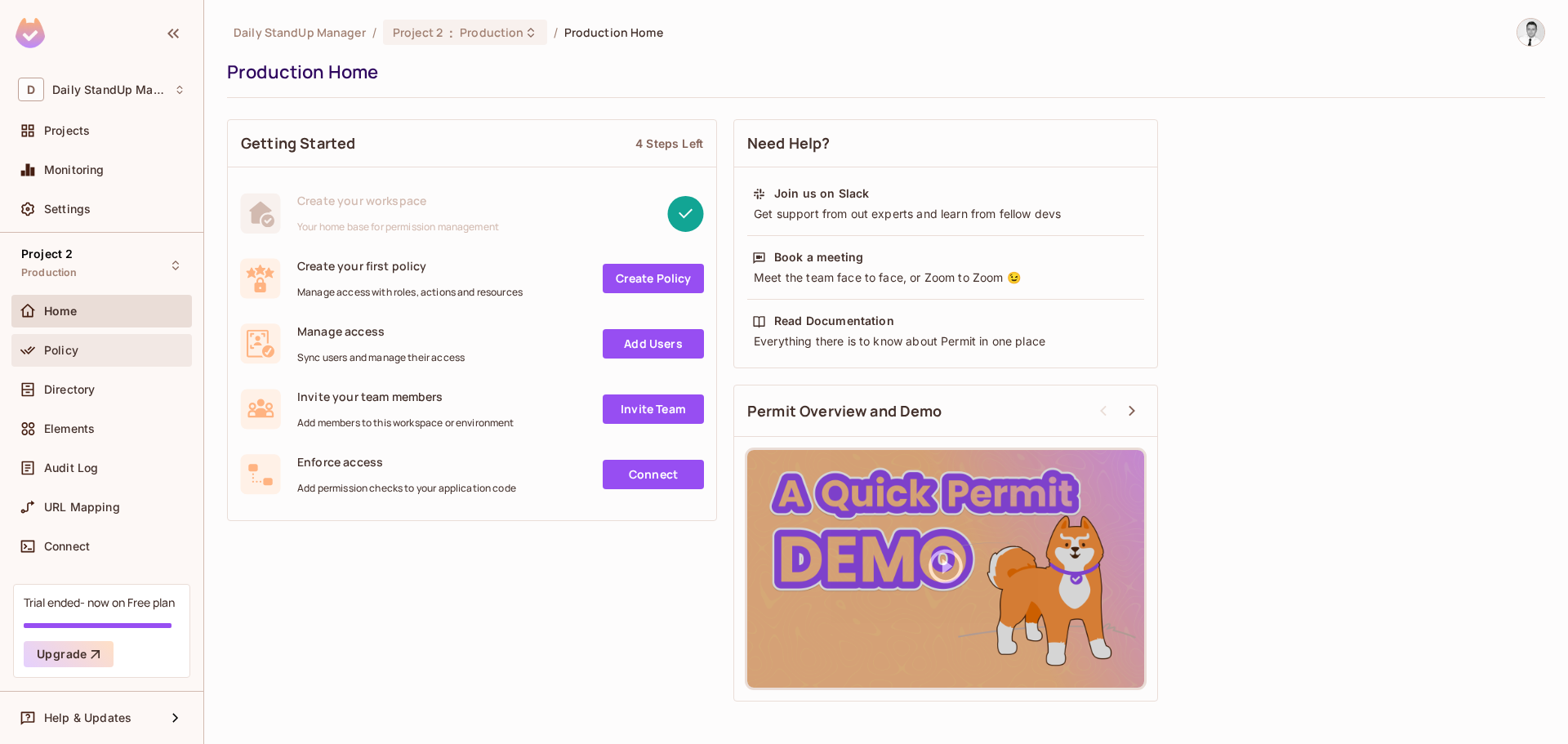
click at [60, 353] on span "Policy" at bounding box center [62, 350] width 35 height 13
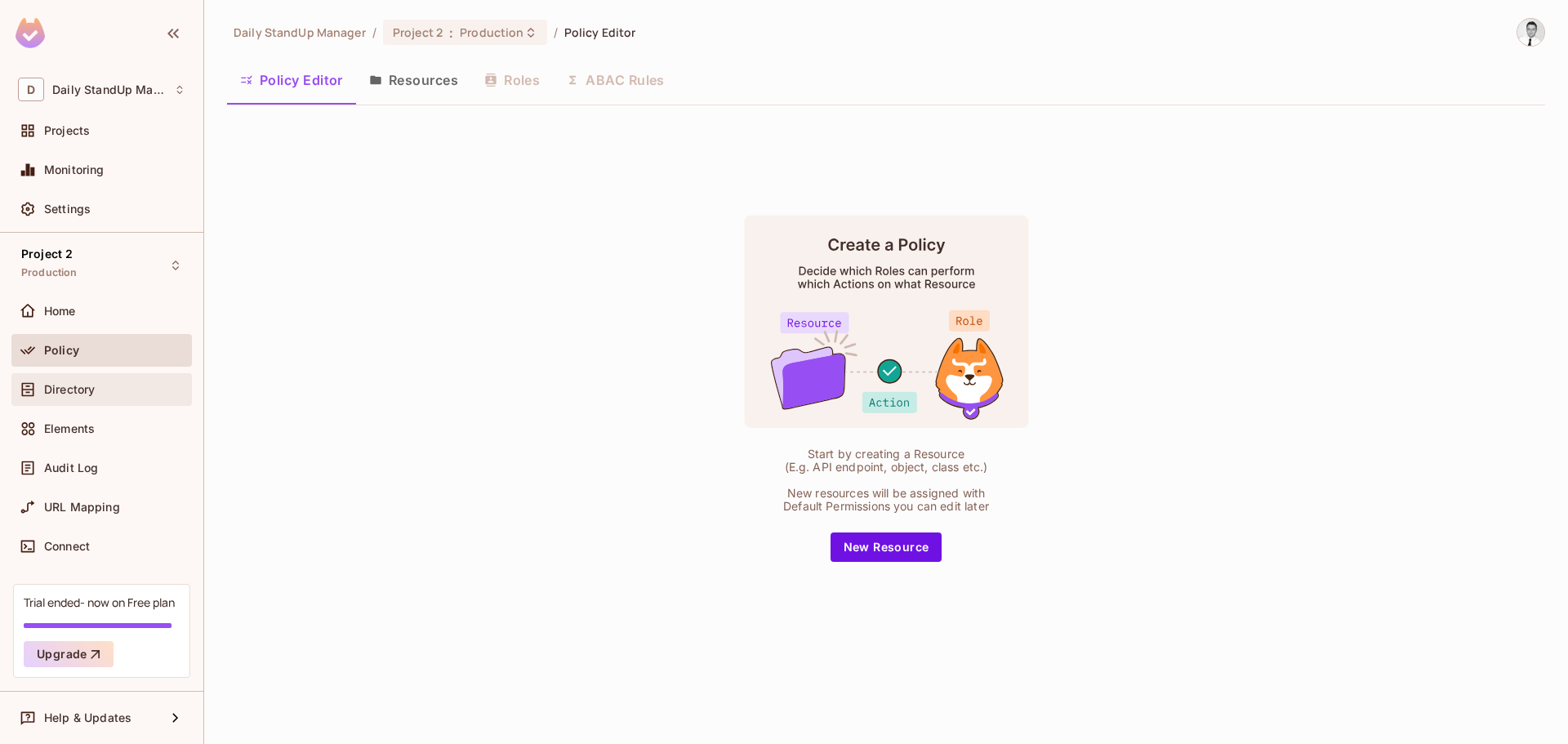
click at [60, 388] on span "Directory" at bounding box center [69, 389] width 50 height 13
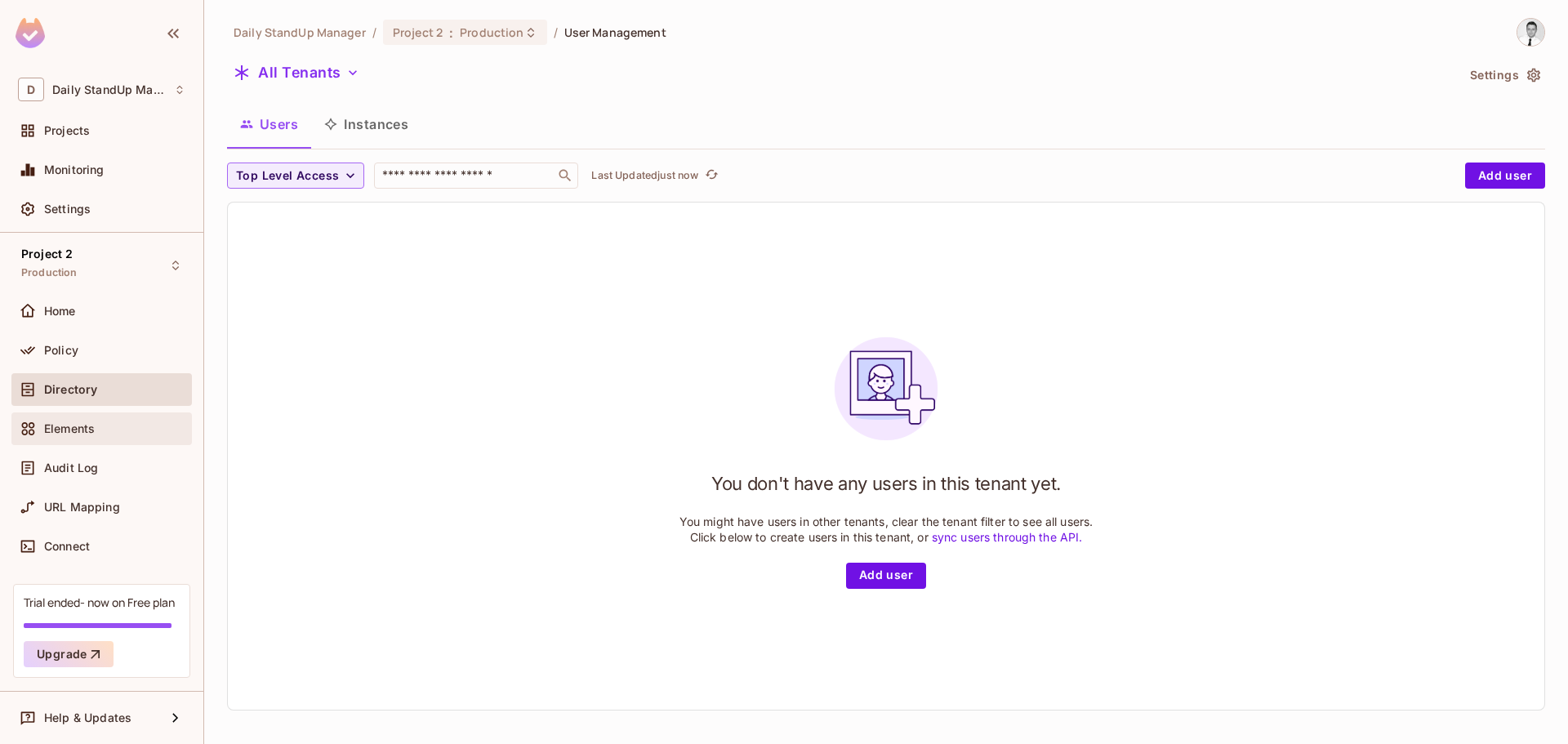
click at [77, 437] on div "Elements" at bounding box center [101, 429] width 167 height 20
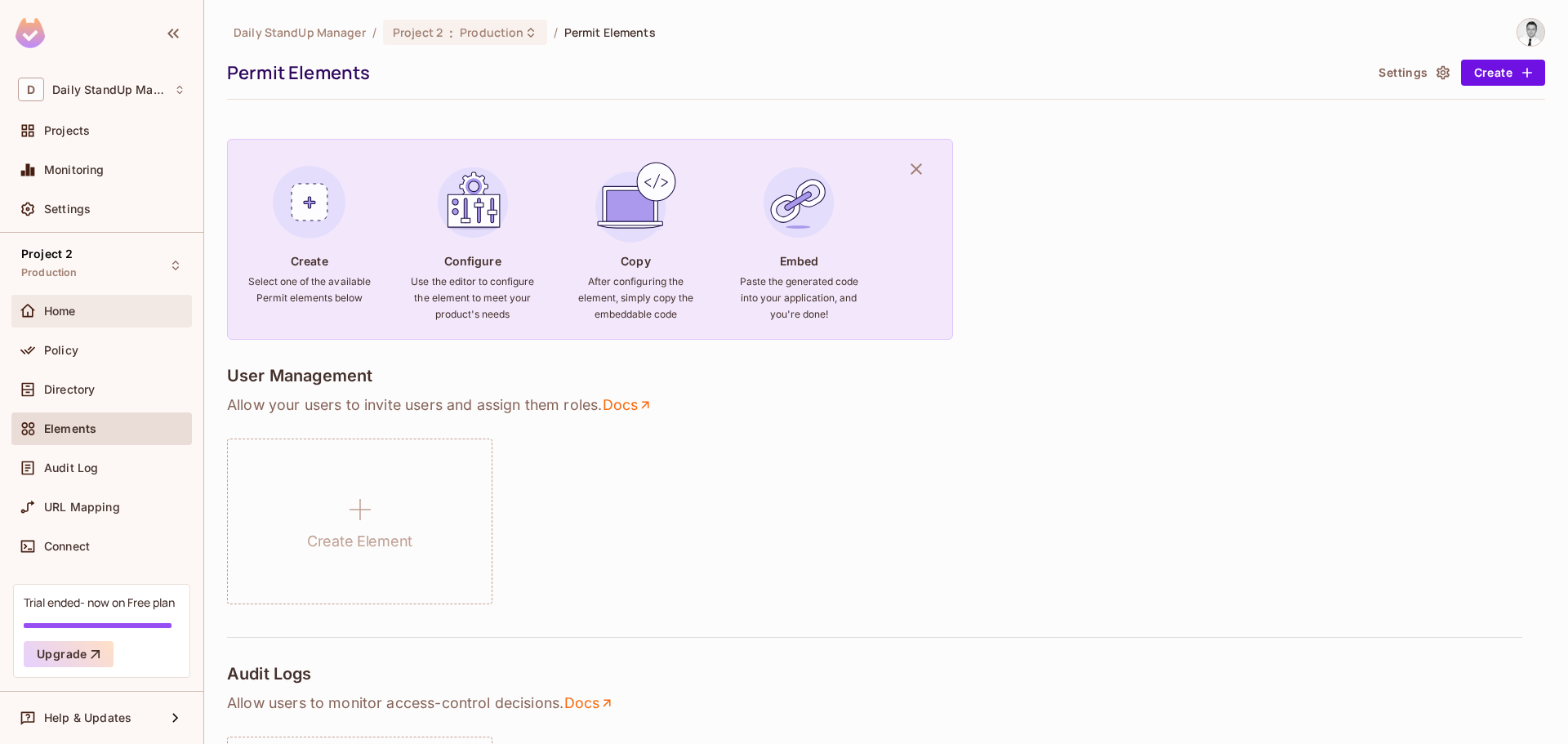
click at [102, 316] on div "Home" at bounding box center [114, 311] width 141 height 13
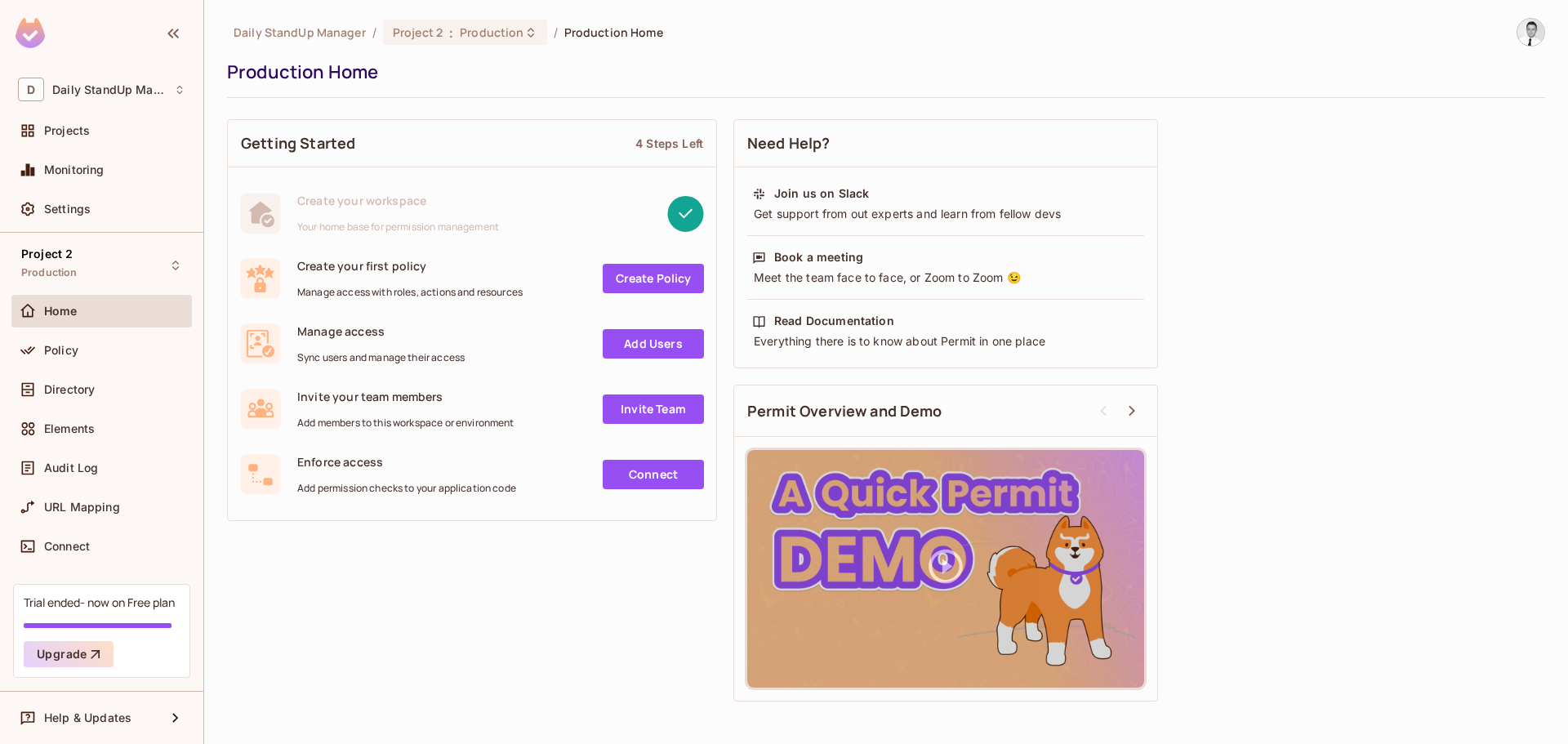
click at [839, 67] on div "Production Home" at bounding box center [882, 72] width 1310 height 24
click at [70, 249] on span "Project 2" at bounding box center [47, 254] width 51 height 13
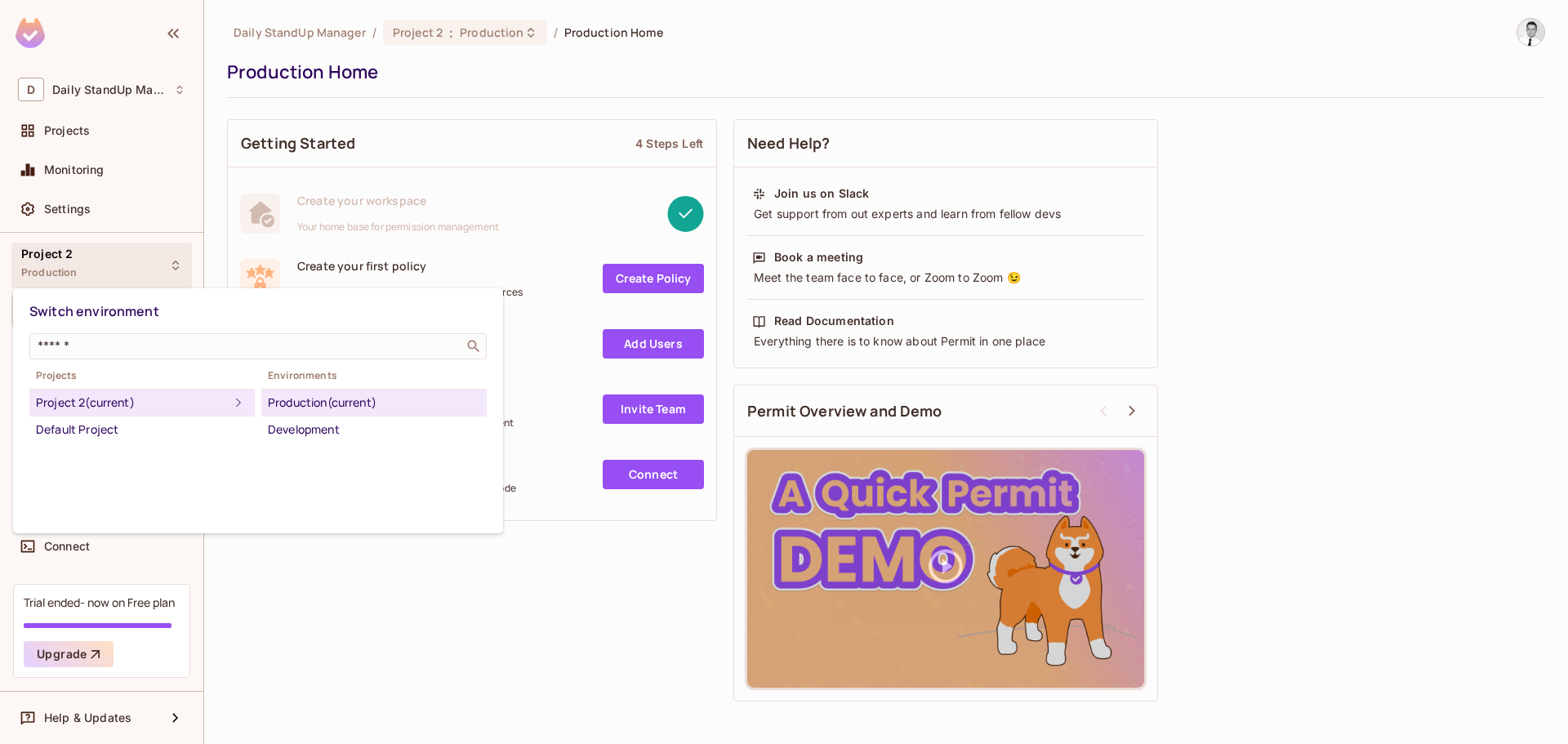
click at [248, 309] on div "Switch environment" at bounding box center [258, 311] width 457 height 30
click at [142, 262] on div at bounding box center [784, 372] width 1568 height 744
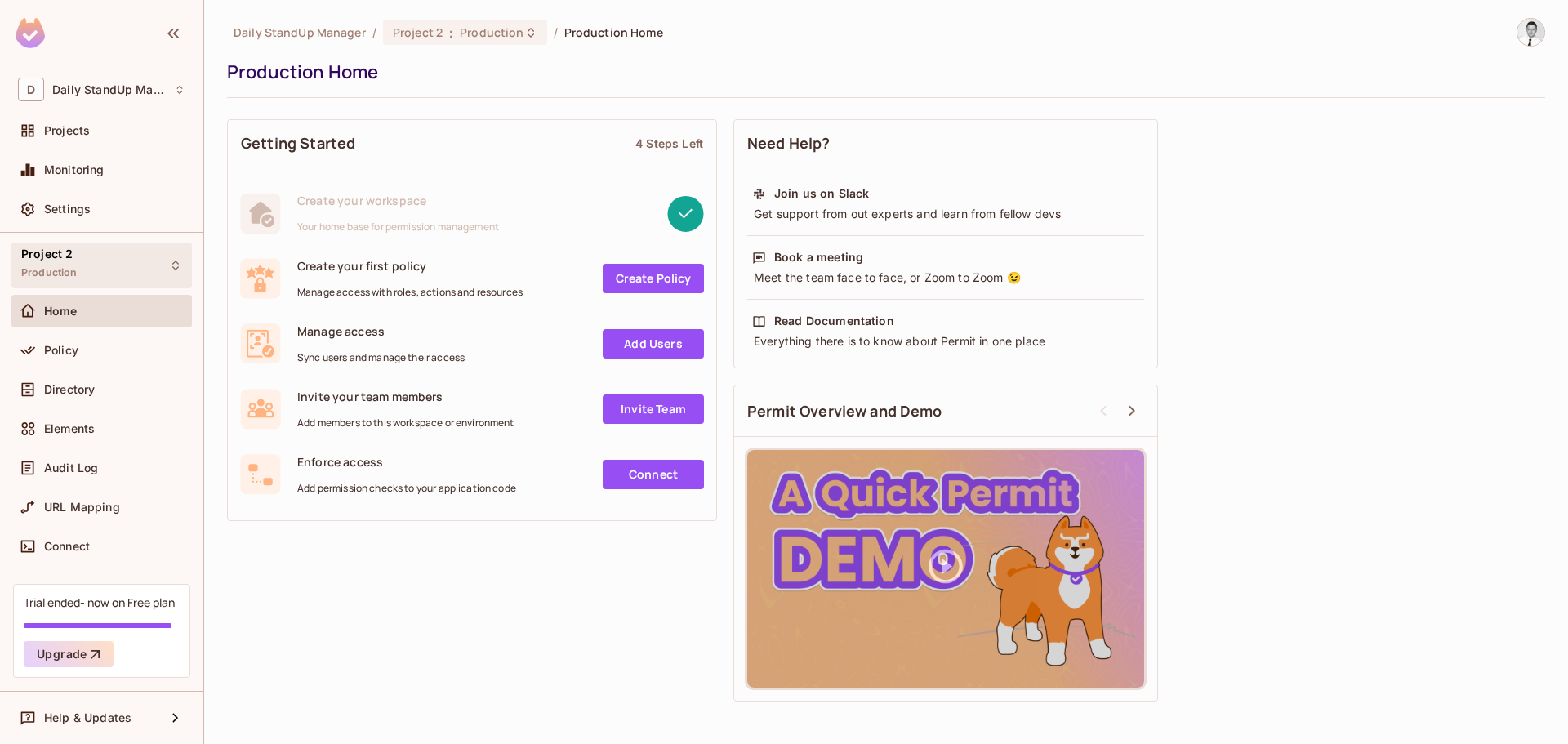
click at [137, 262] on div "Project 2 Production" at bounding box center [101, 265] width 180 height 45
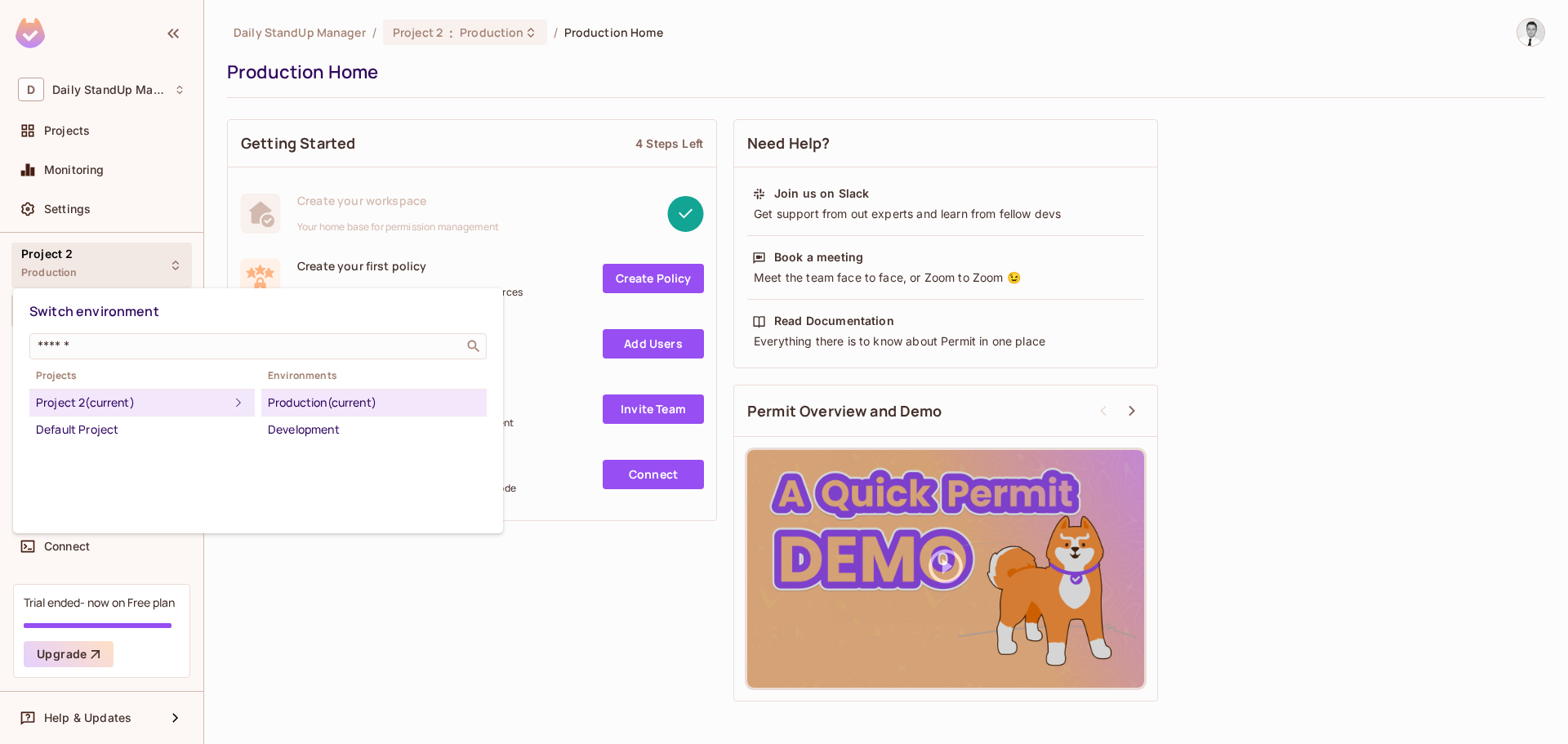
click at [137, 264] on div at bounding box center [784, 372] width 1568 height 744
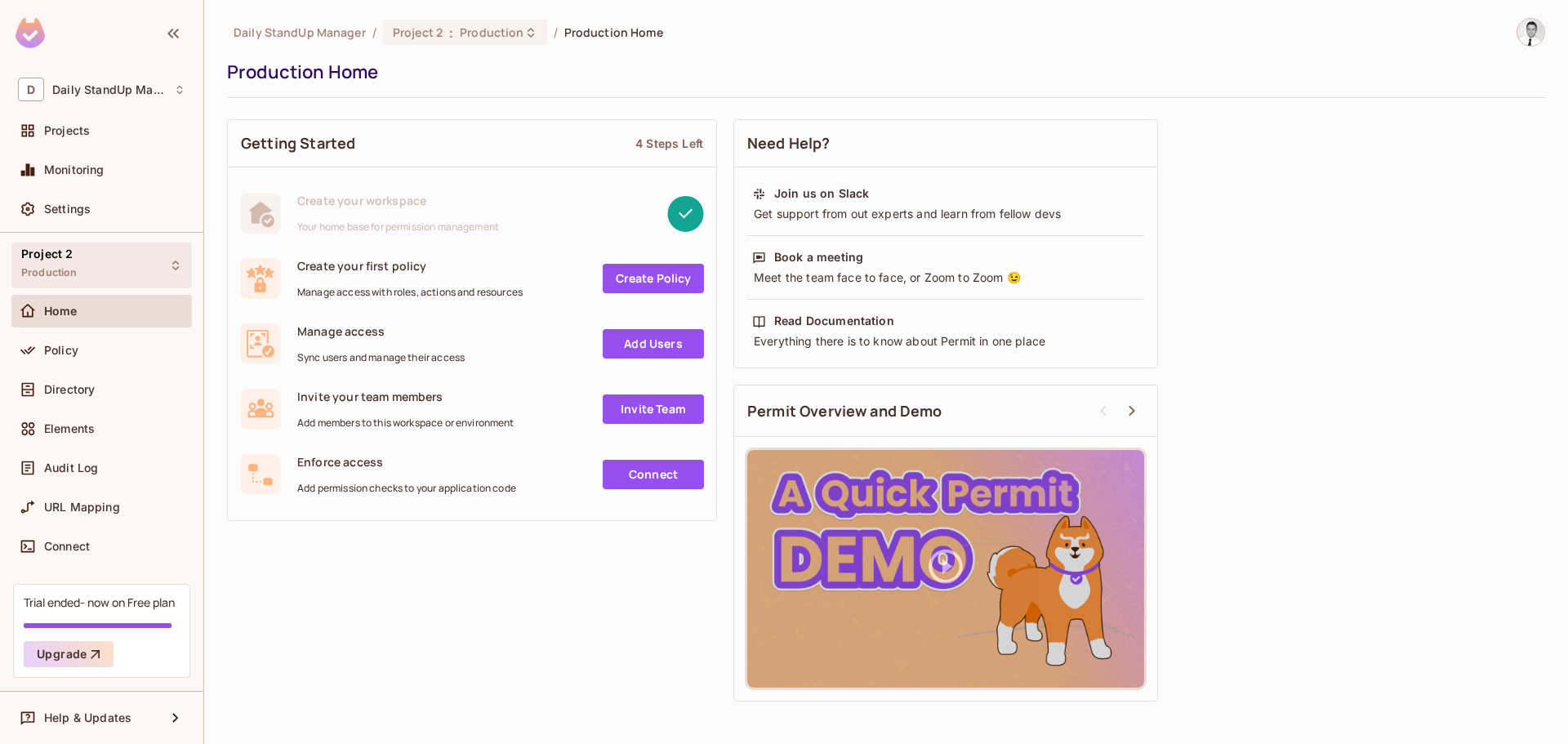
click at [89, 265] on div "Project 2 Production" at bounding box center [101, 265] width 180 height 45
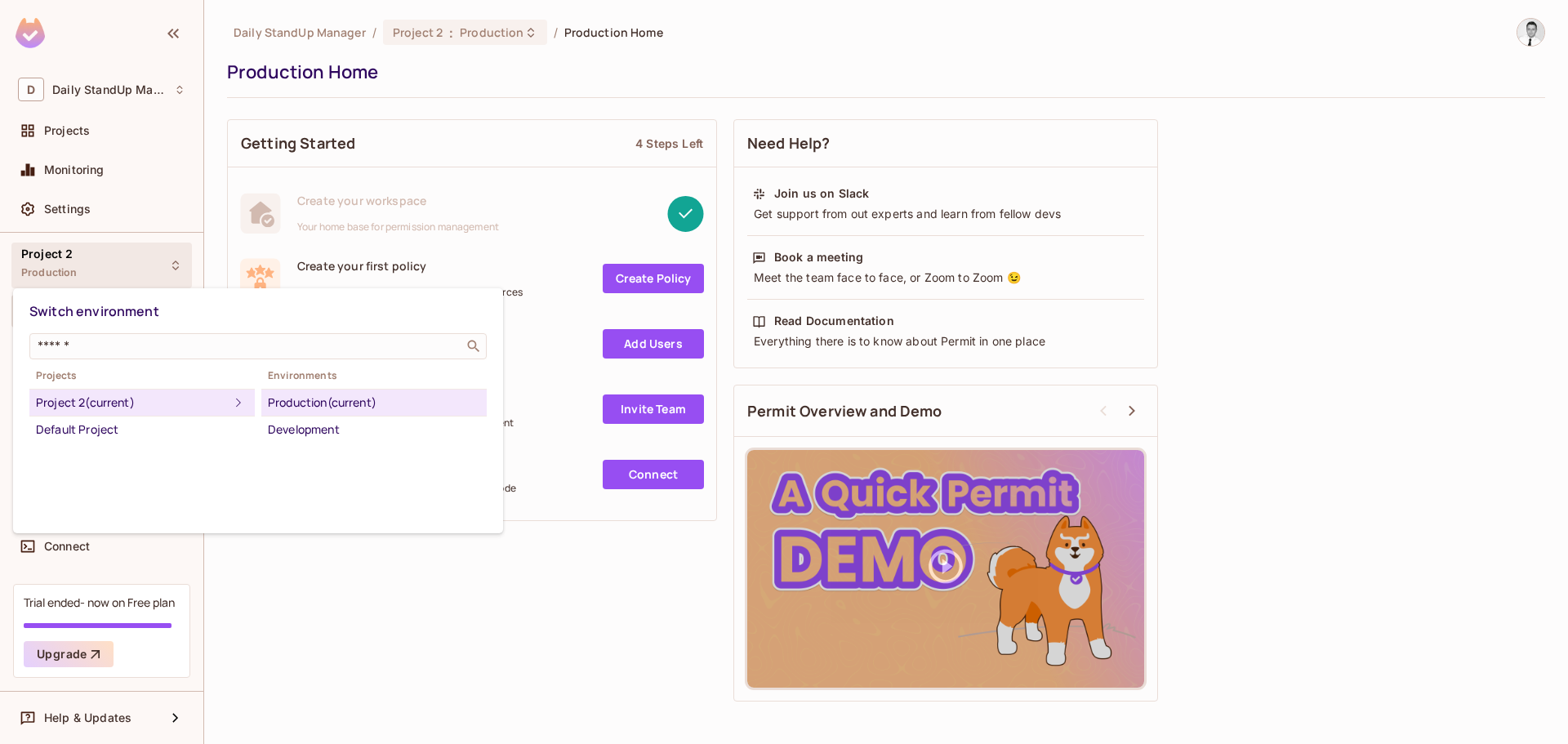
click at [99, 275] on div at bounding box center [784, 372] width 1568 height 744
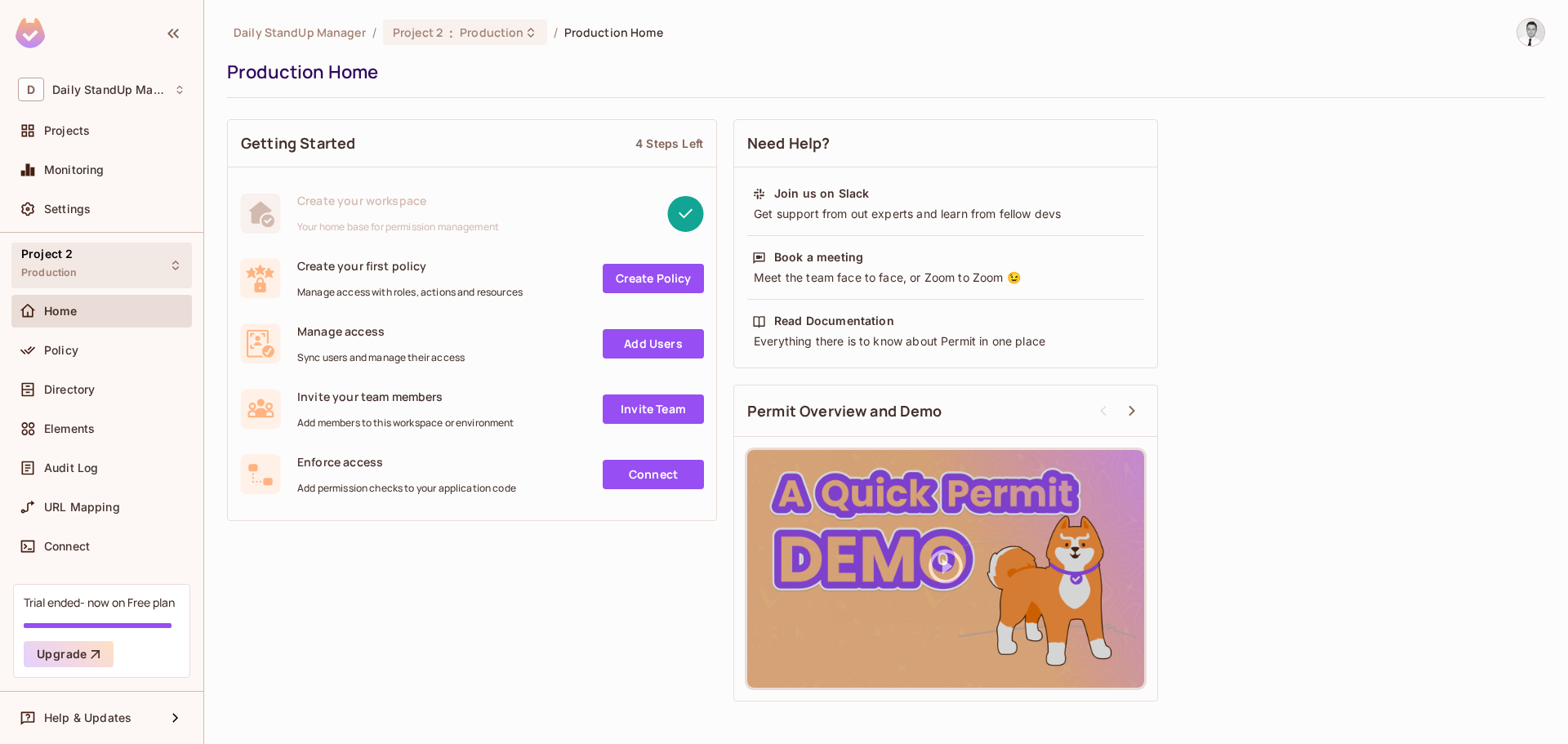
click at [95, 267] on div "Project 2 Production" at bounding box center [101, 265] width 180 height 45
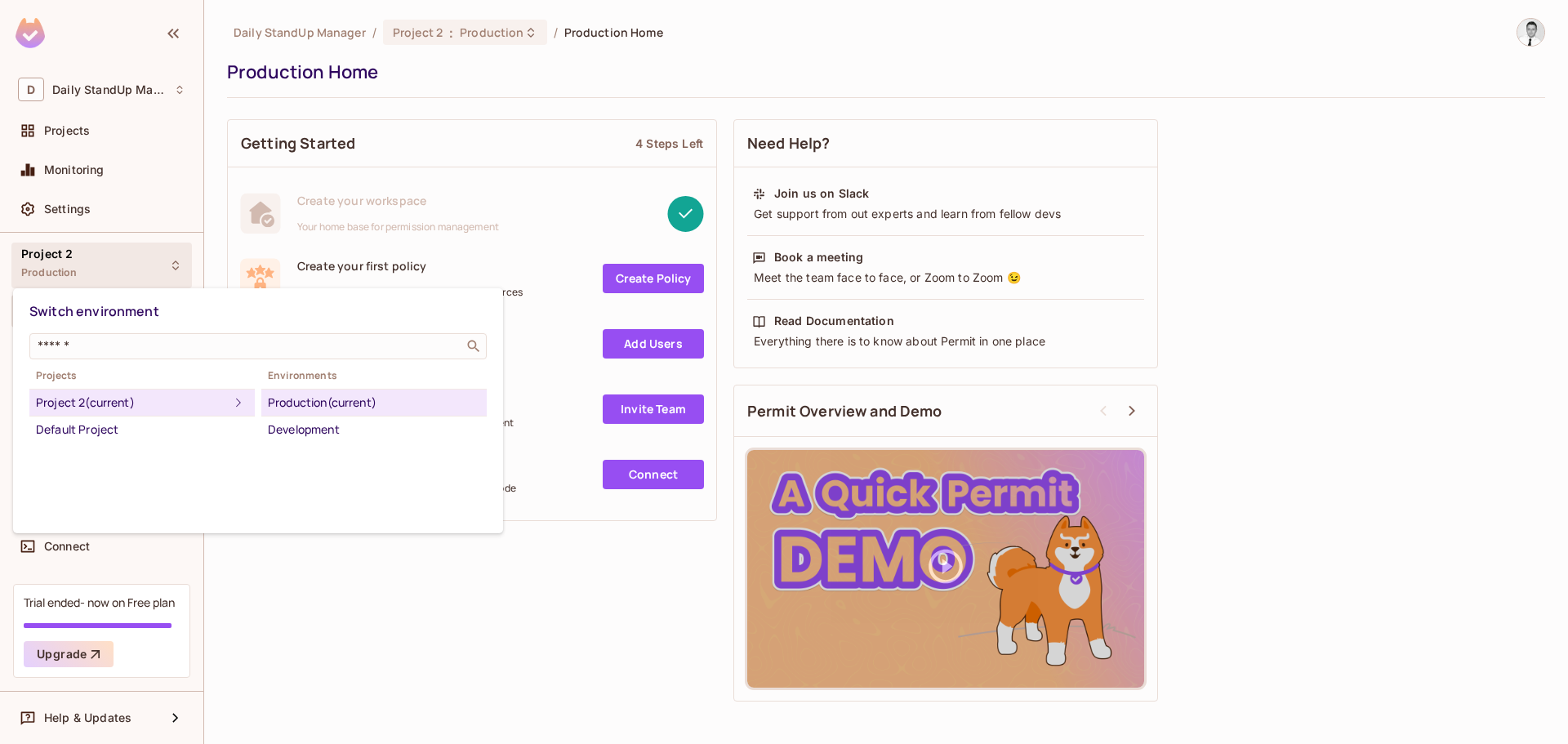
click at [693, 89] on div at bounding box center [784, 372] width 1568 height 744
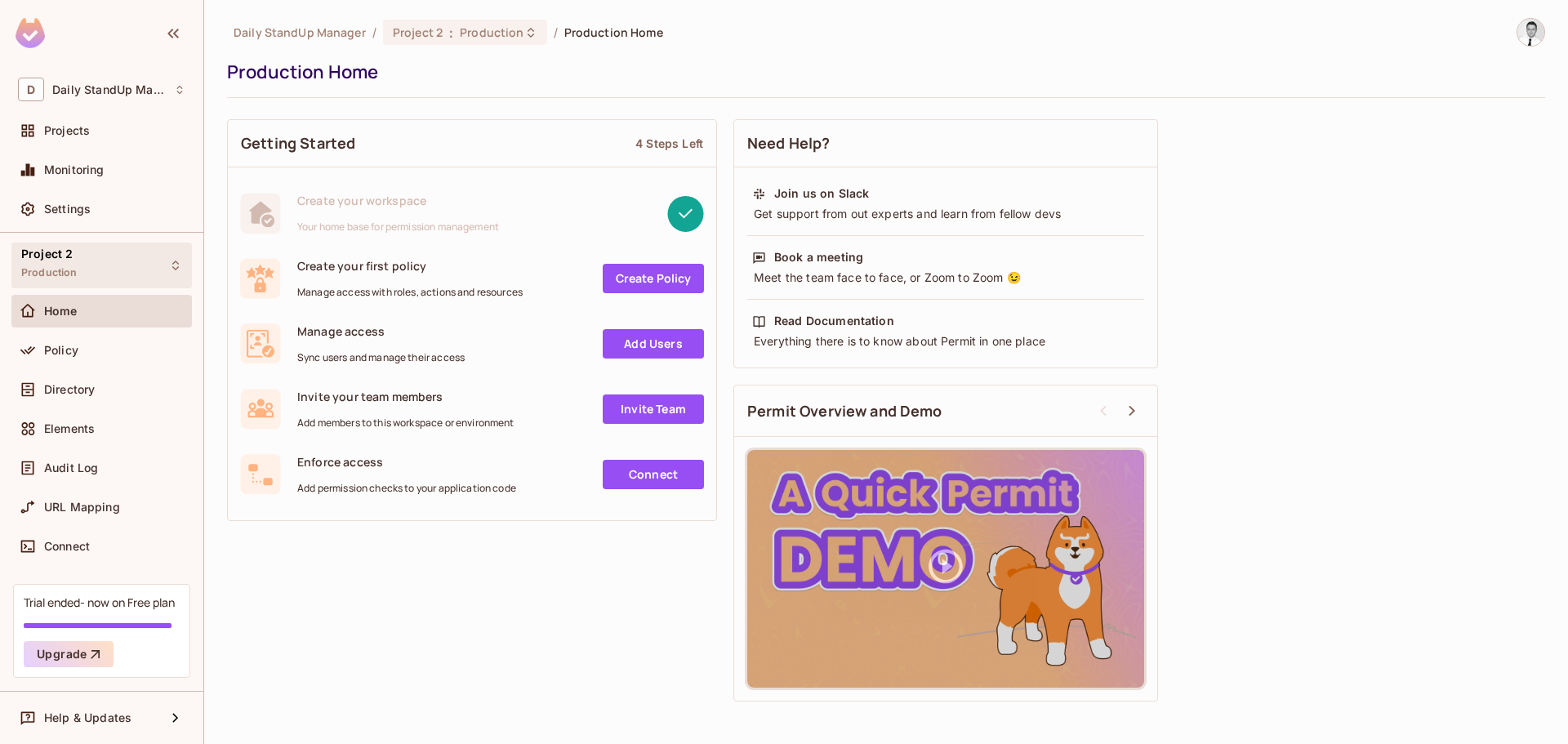
click at [75, 259] on div "Project 2 Production" at bounding box center [49, 265] width 56 height 36
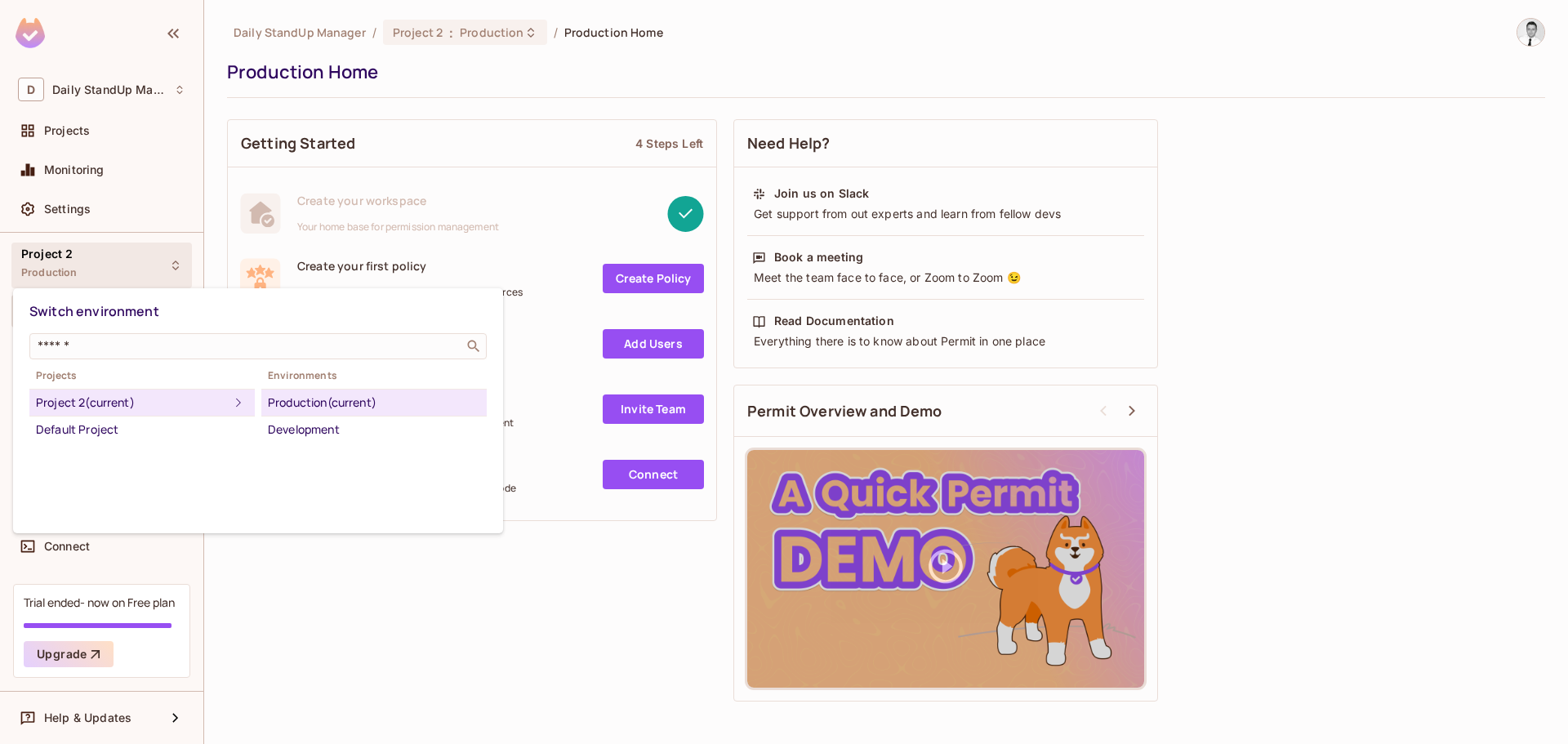
click at [754, 71] on div at bounding box center [784, 372] width 1568 height 744
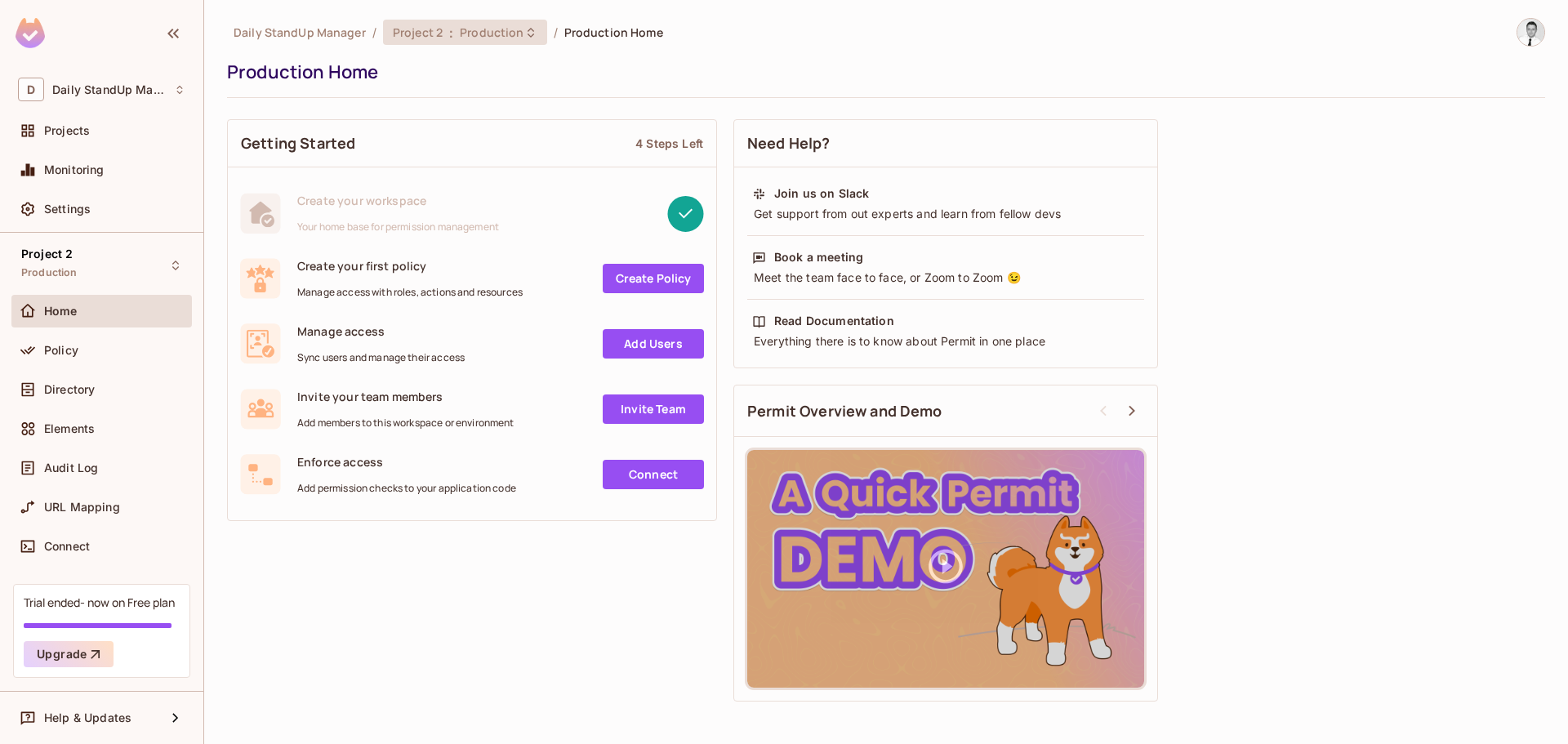
click at [474, 28] on span "Production" at bounding box center [492, 32] width 64 height 16
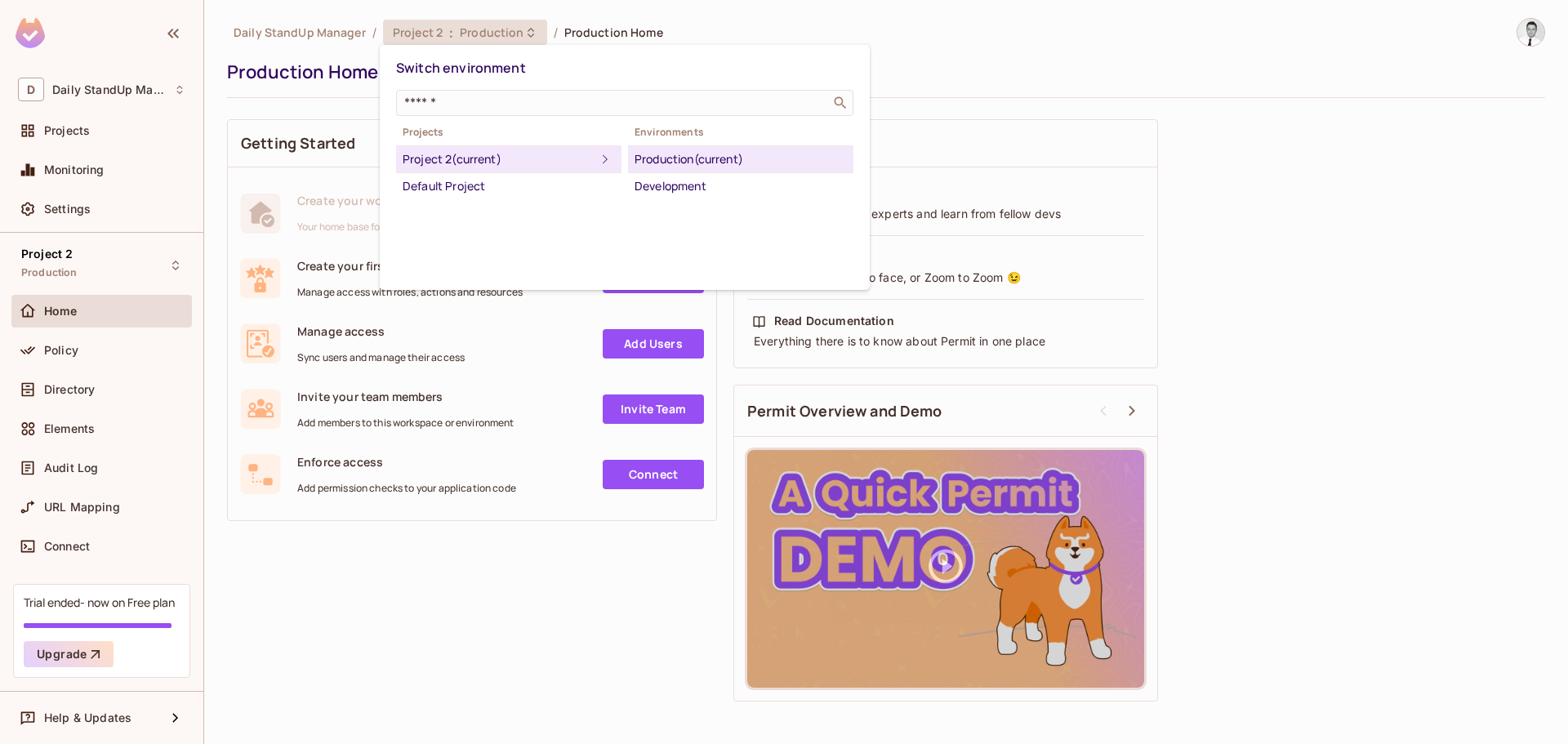
click at [414, 606] on div at bounding box center [784, 372] width 1568 height 744
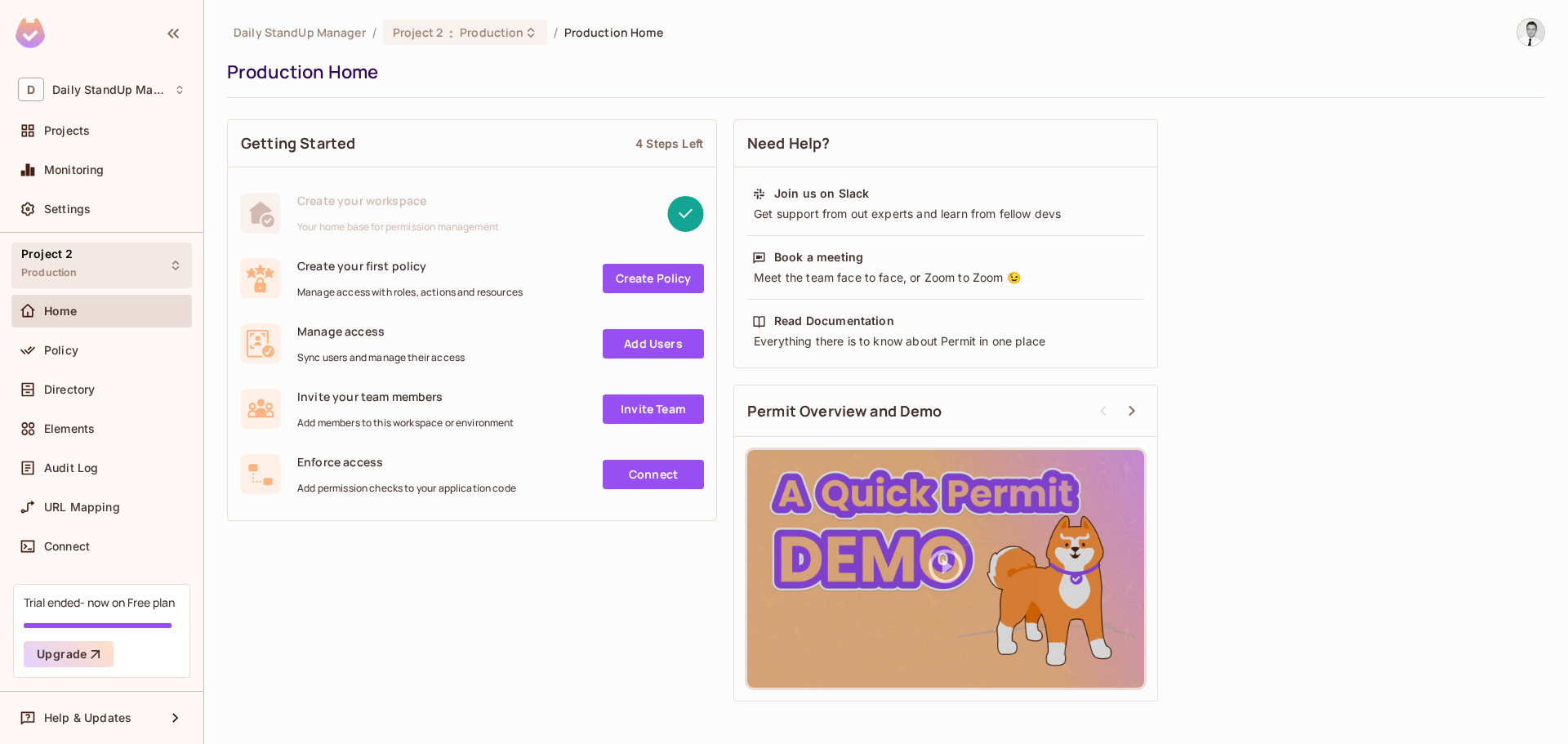
click at [92, 266] on div "Project 2 Production" at bounding box center [101, 265] width 180 height 45
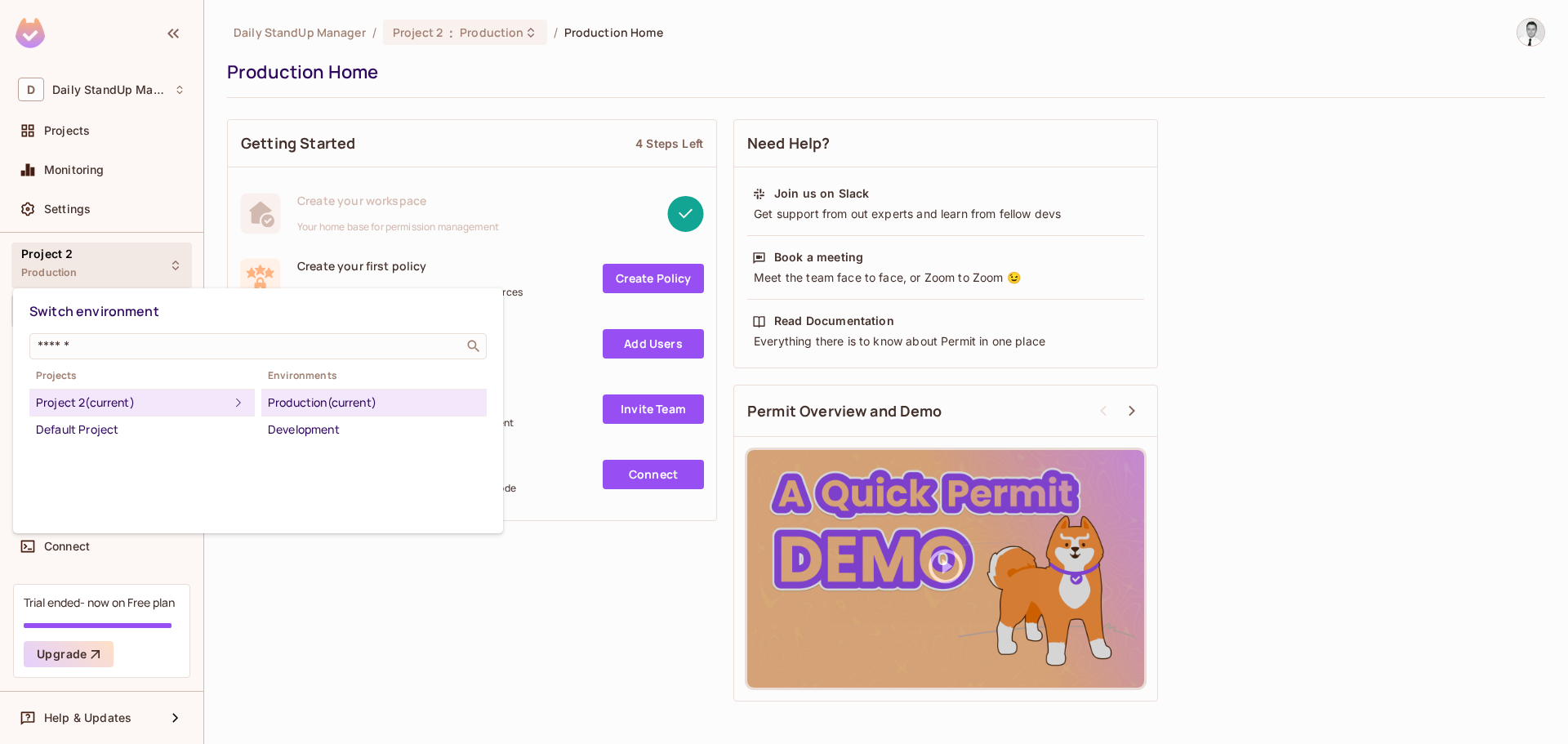
click at [113, 269] on div at bounding box center [784, 372] width 1568 height 744
